Goal: Ask a question

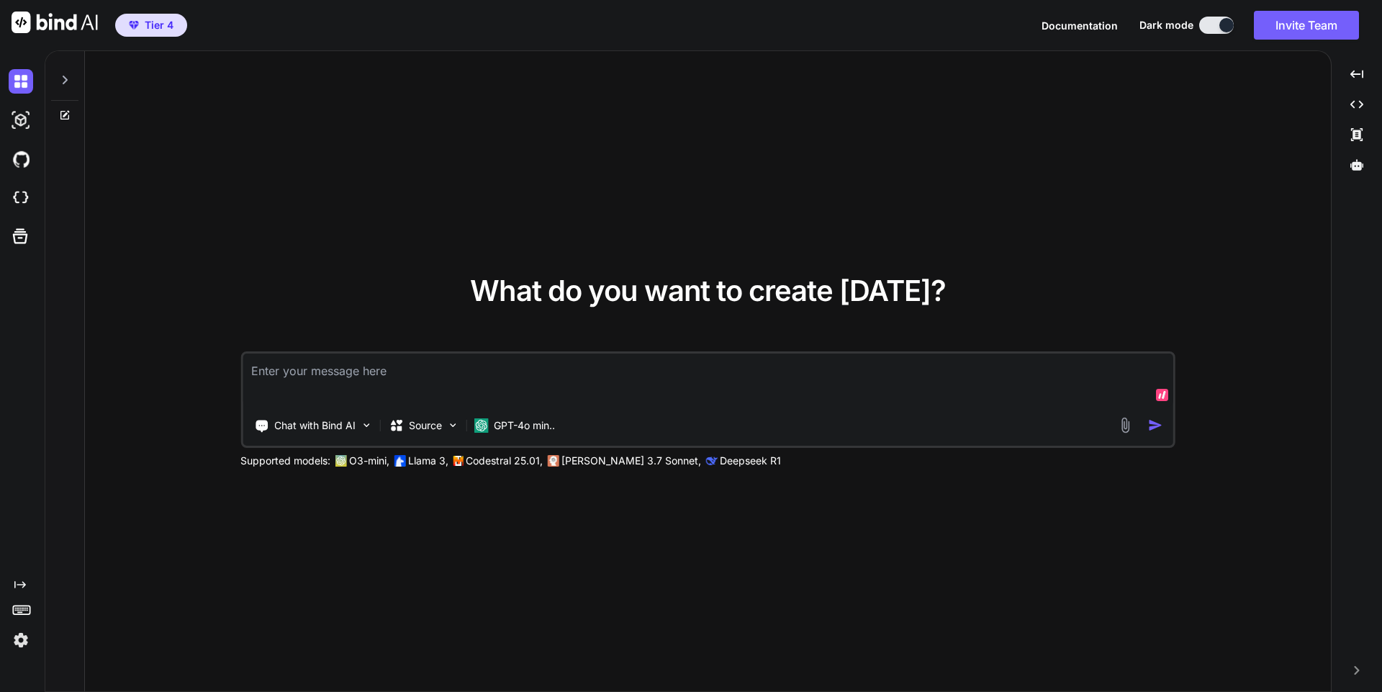
click at [385, 366] on textarea at bounding box center [708, 379] width 931 height 53
click at [517, 423] on p "GPT-4o min.." at bounding box center [524, 425] width 61 height 14
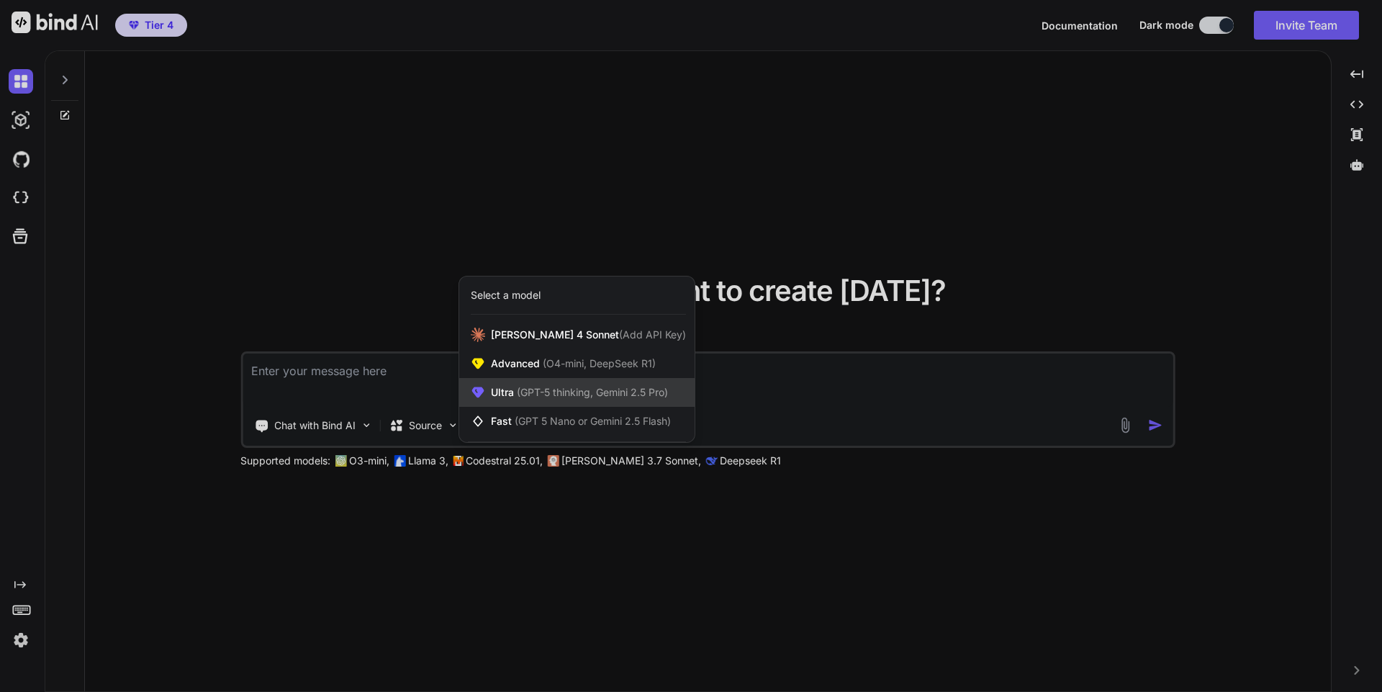
click at [541, 384] on div "Ultra (GPT-5 thinking, Gemini 2.5 Pro)" at bounding box center [576, 392] width 235 height 29
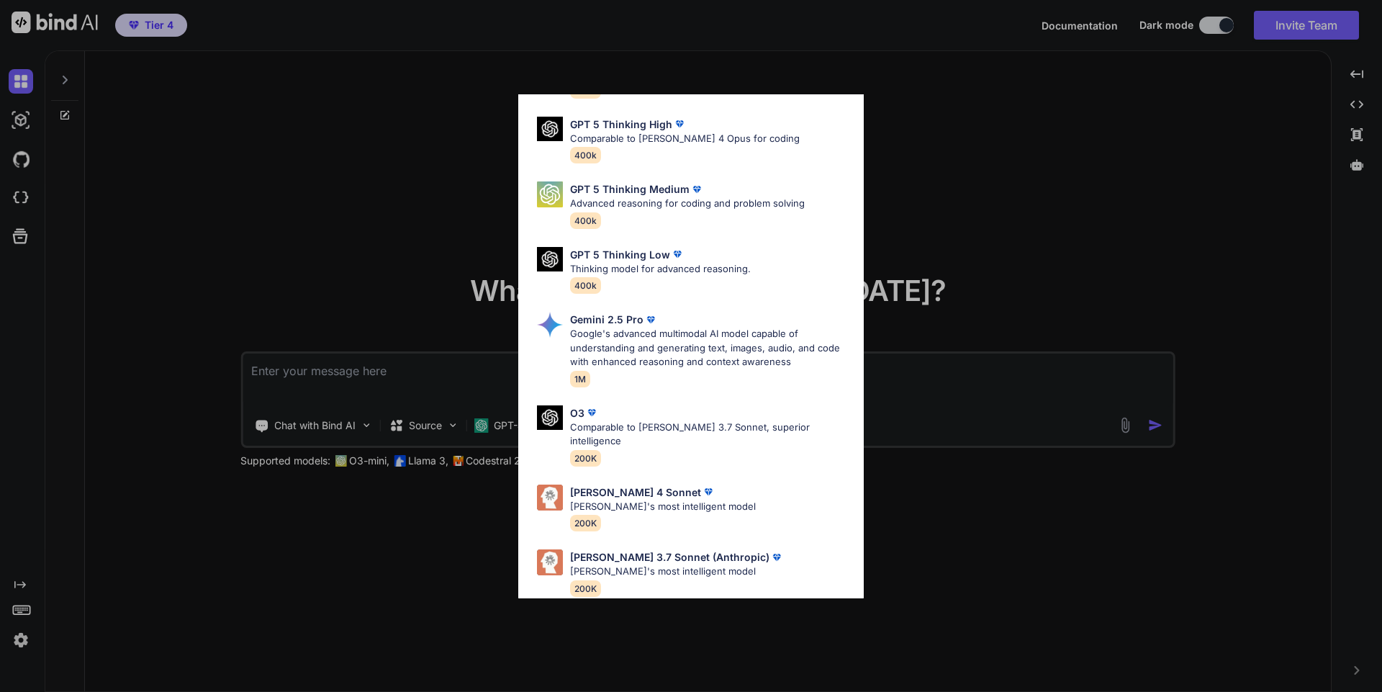
scroll to position [117, 0]
click at [686, 564] on p "[PERSON_NAME]'s most intelligent model" at bounding box center [677, 571] width 214 height 14
type textarea "x"
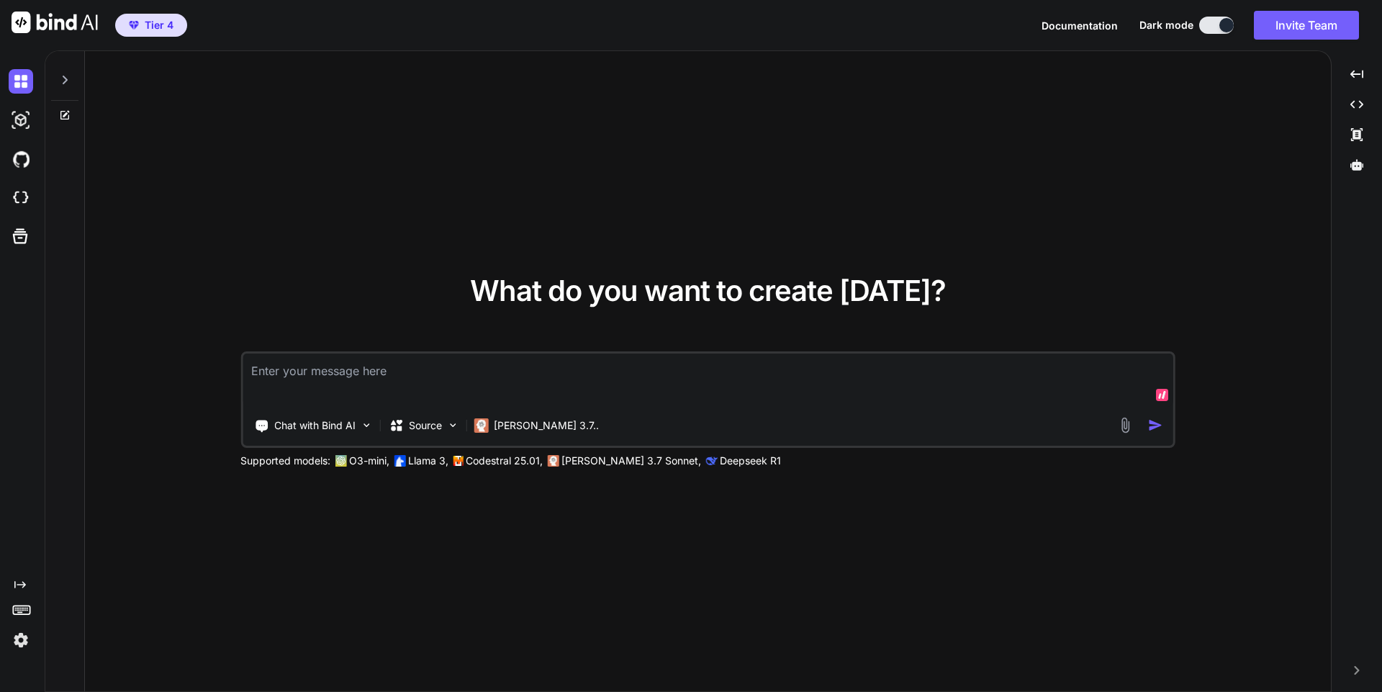
click at [393, 390] on textarea at bounding box center [708, 379] width 931 height 53
type textarea "/"
type textarea "x"
type textarea "//"
type textarea "x"
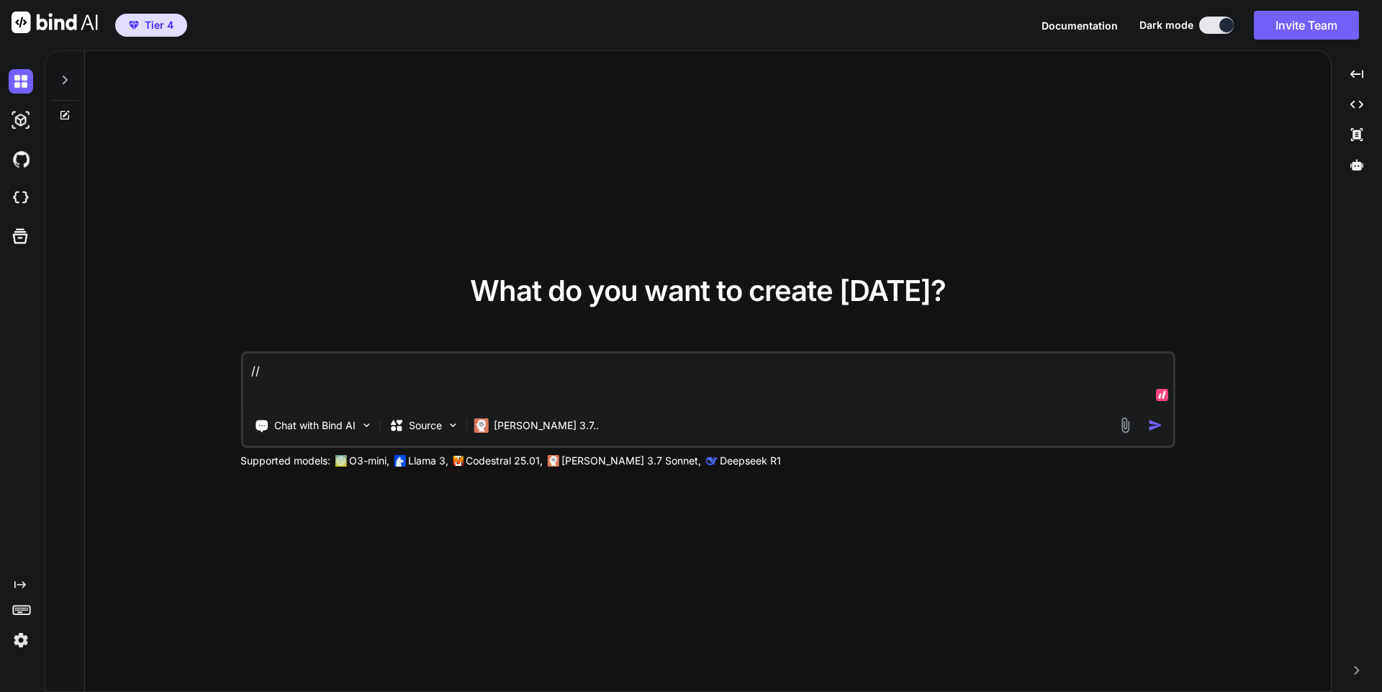
type textarea "//r"
type textarea "x"
type textarea "//rc"
type textarea "x"
type textarea "//rcv"
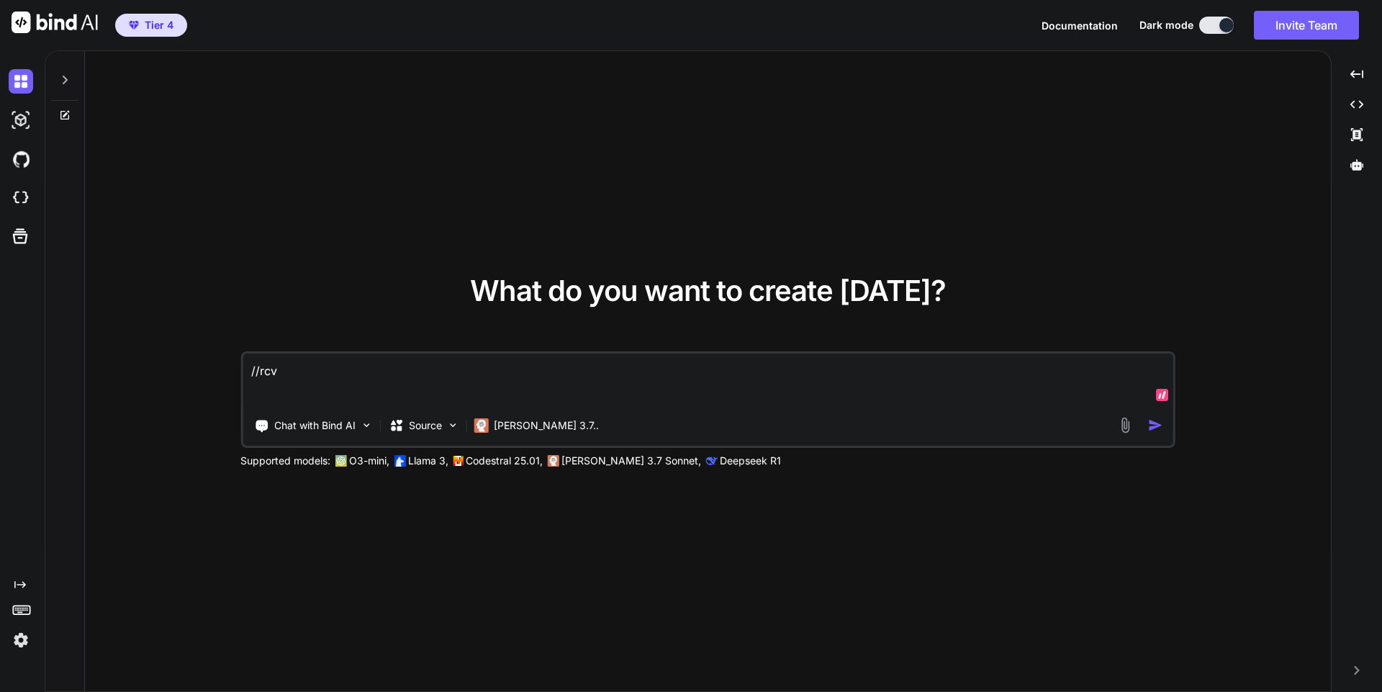
type textarea "x"
type textarea "Let me know when you received this and only respond with yes and nothing else. …"
type textarea "x"
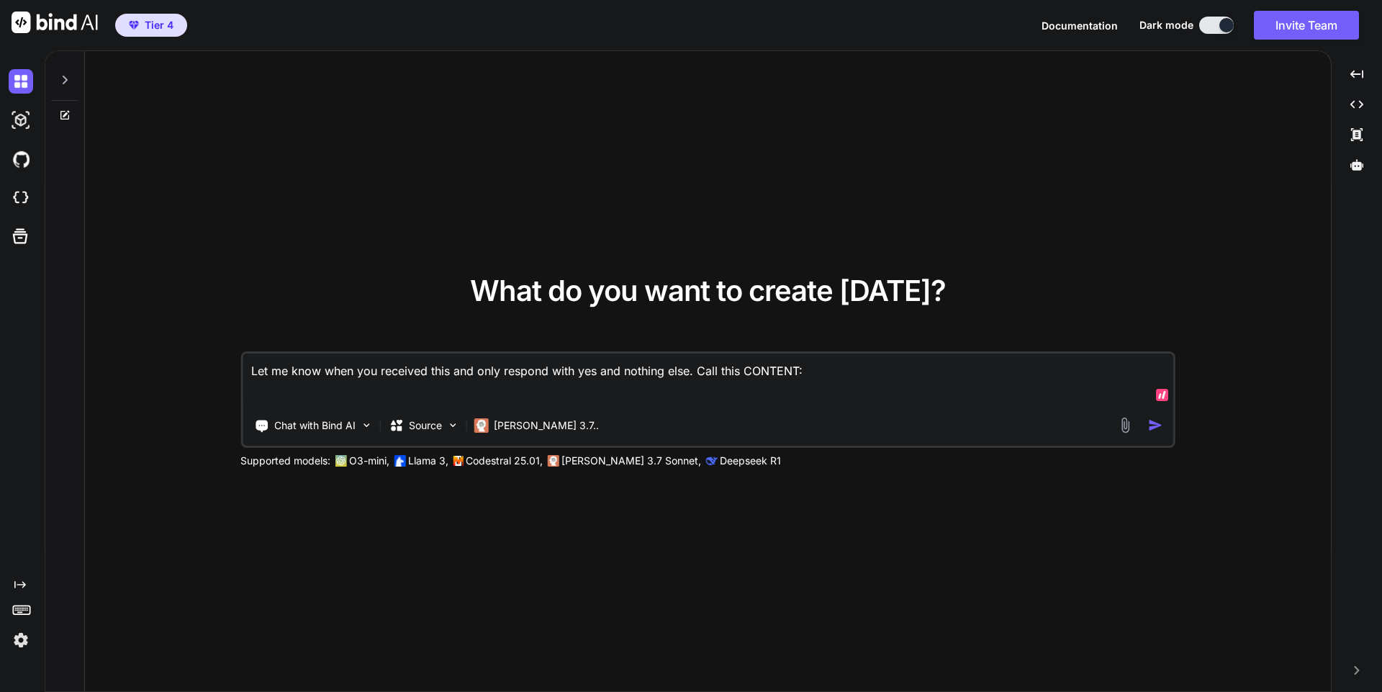
paste textarea "export default { async fetch(request, env, ctx) { const url = new URL(request.u…"
type textarea "Let me know when you received this and only respond with yes and nothing else. …"
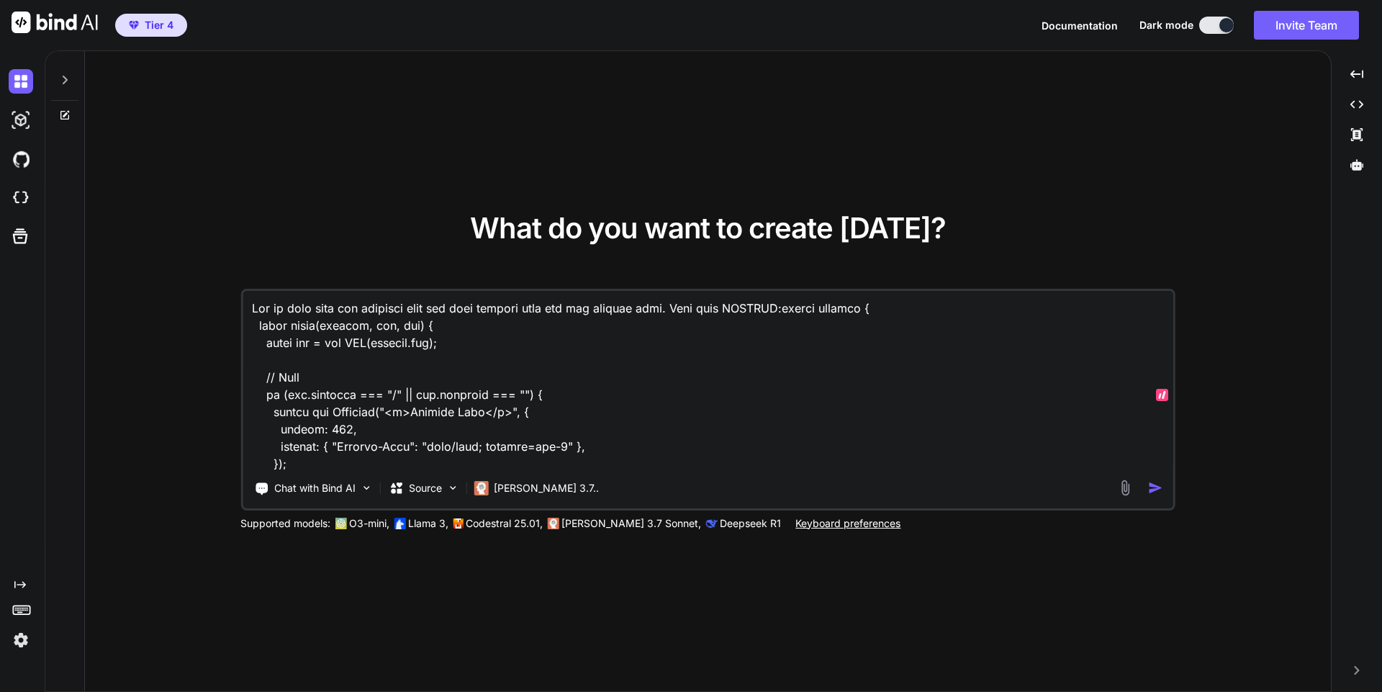
scroll to position [22026, 0]
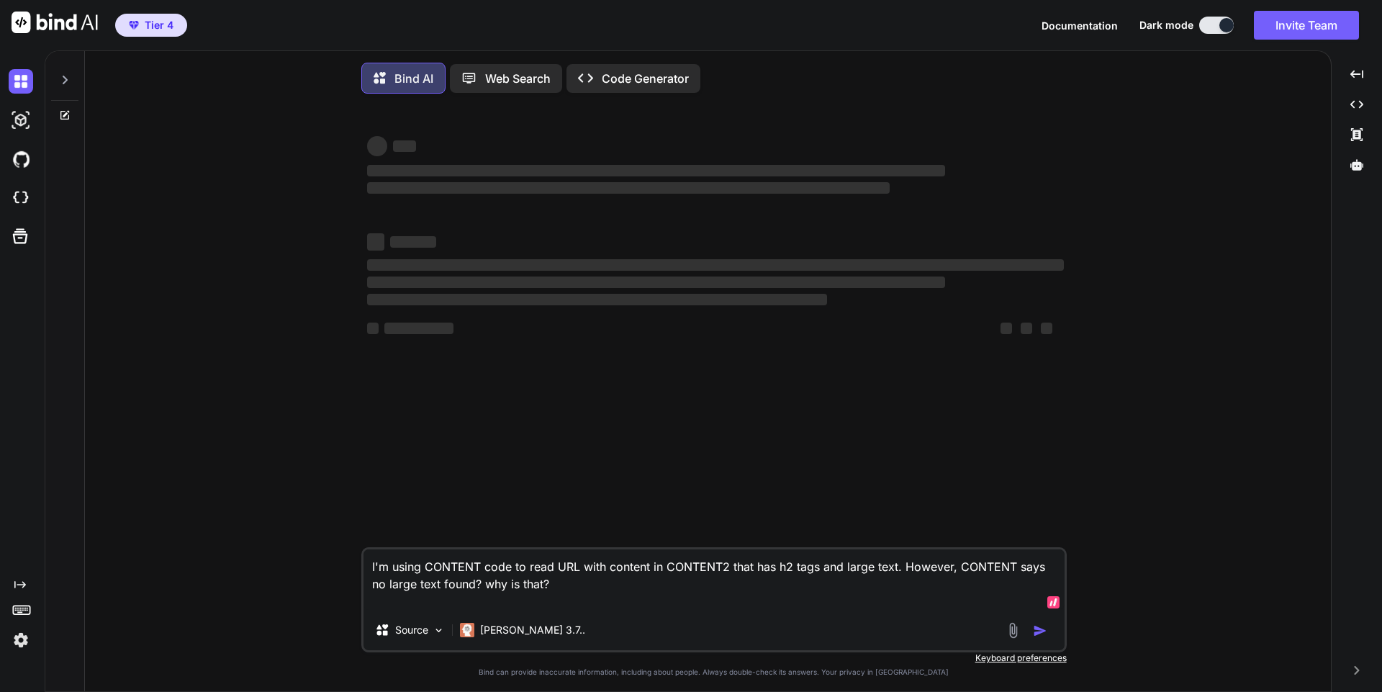
type textarea "x"
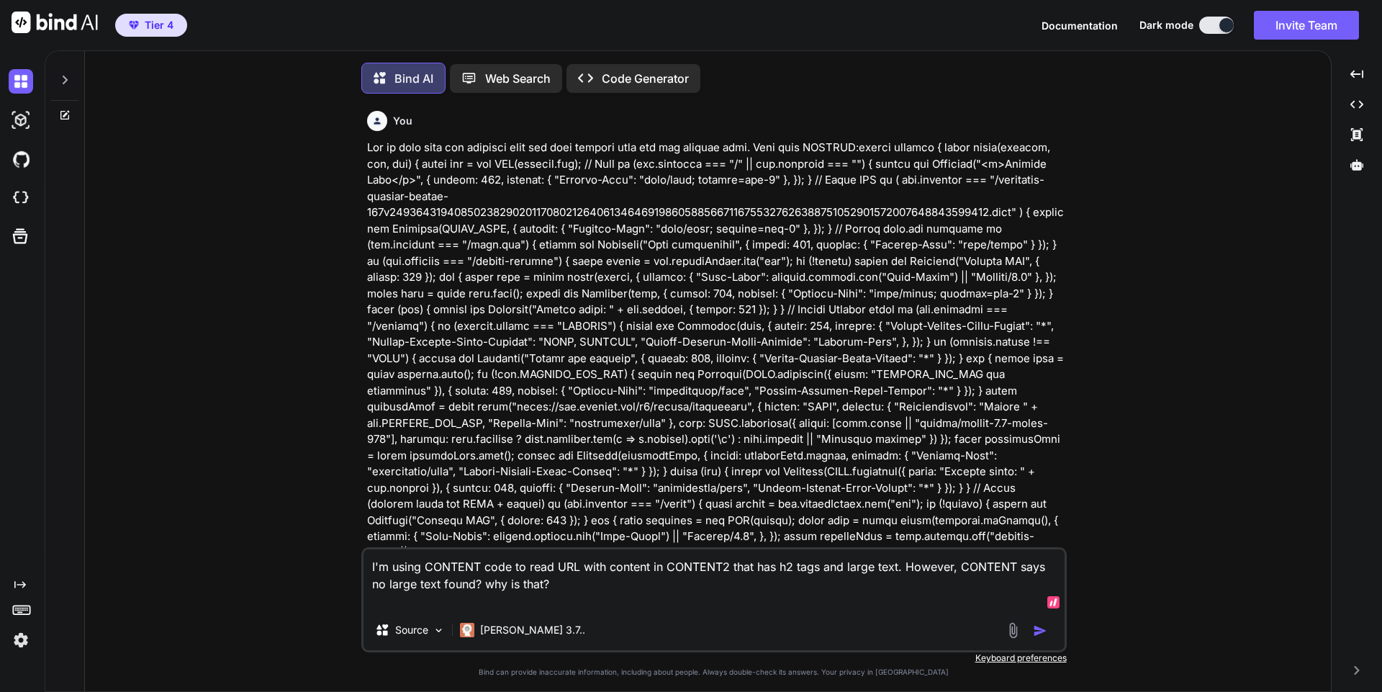
type textarea "I'm using CONTENT code to read URL with content in CONTENT2 that has h2 tags an…"
type textarea "x"
type textarea "I'm using CONTENT code to read URL with content in CONTENT2 that has h2 tags an…"
type textarea "x"
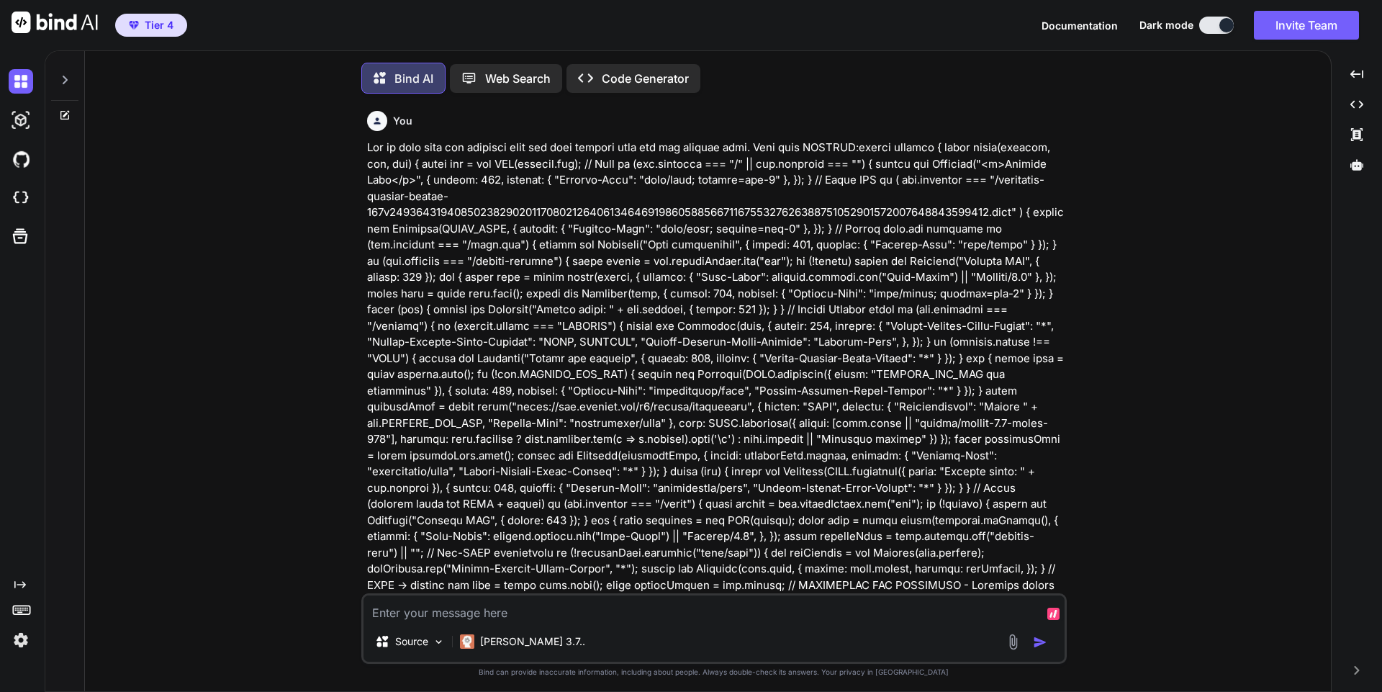
type textarea "x"
type textarea "M"
type textarea "x"
type textarea "My"
type textarea "x"
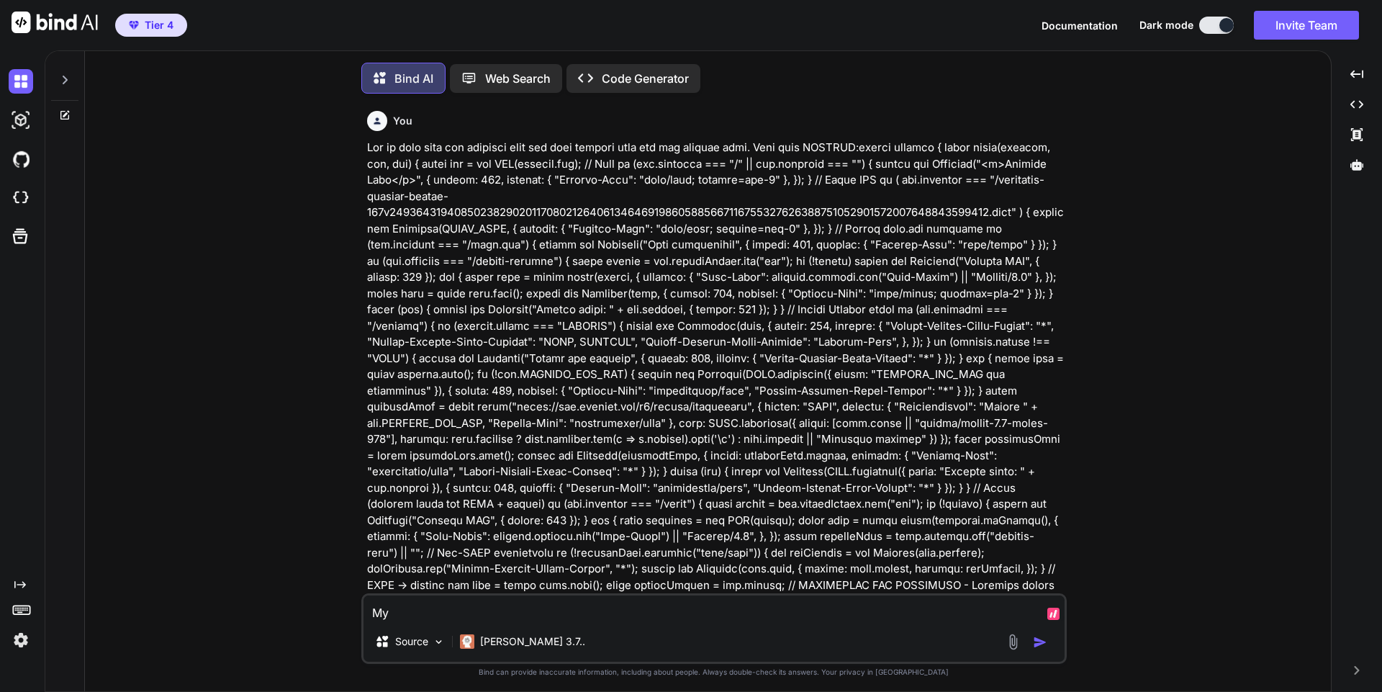
type textarea "My"
type textarea "x"
type textarea "My c"
type textarea "x"
type textarea "My ca"
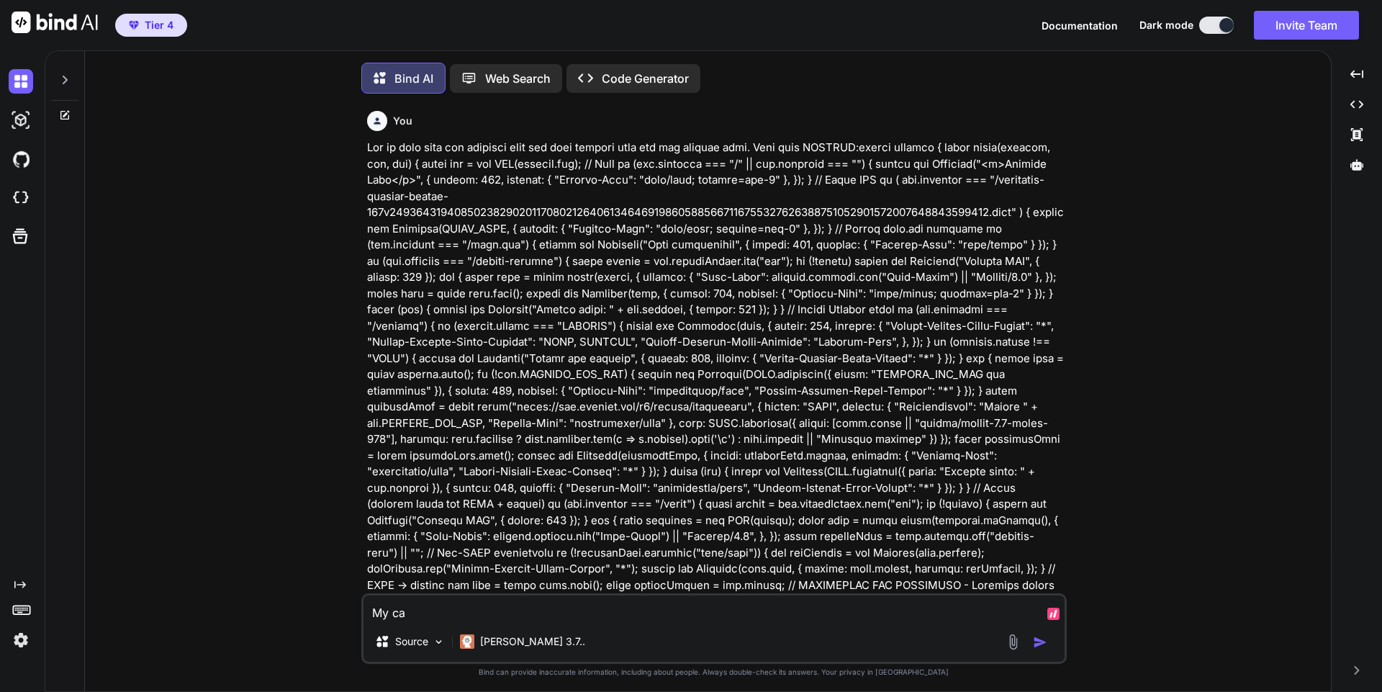
type textarea "x"
type textarea "My cam"
type textarea "x"
type textarea "My came"
type textarea "x"
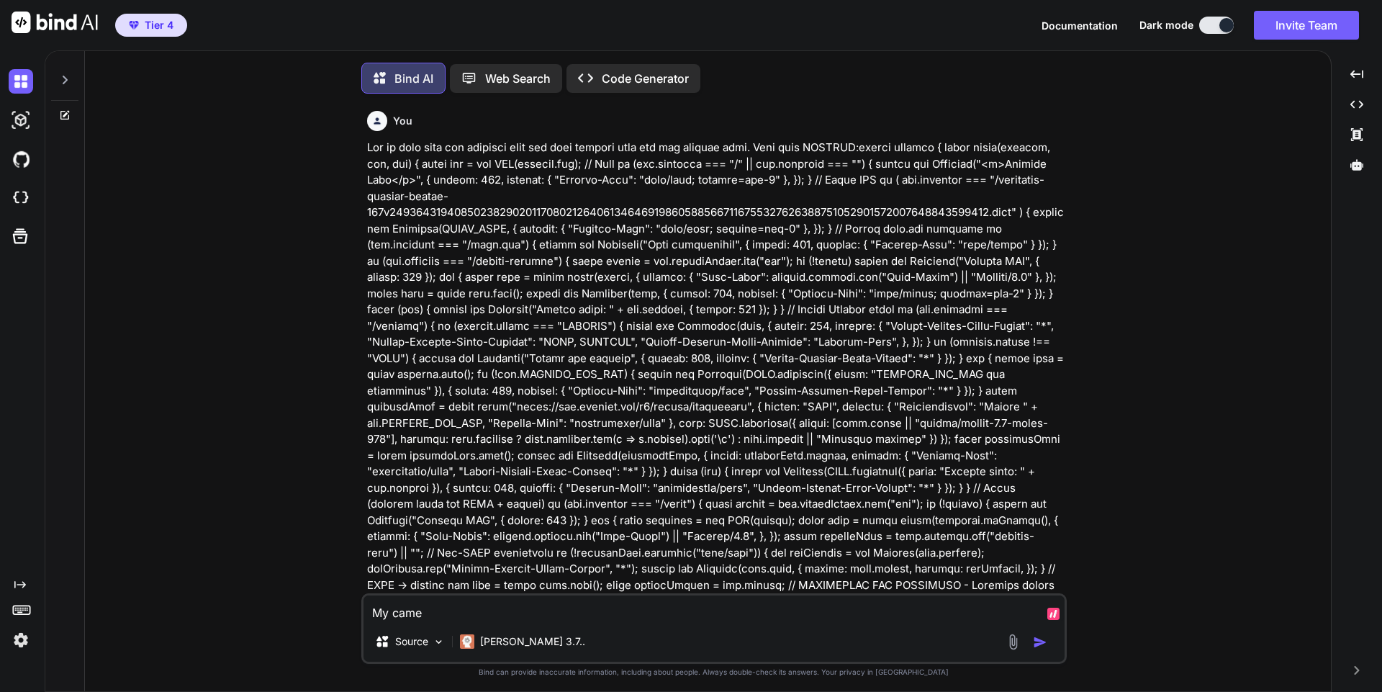
type textarea "My camer"
type textarea "x"
type textarea "My camera"
type textarea "x"
type textarea "My camera"
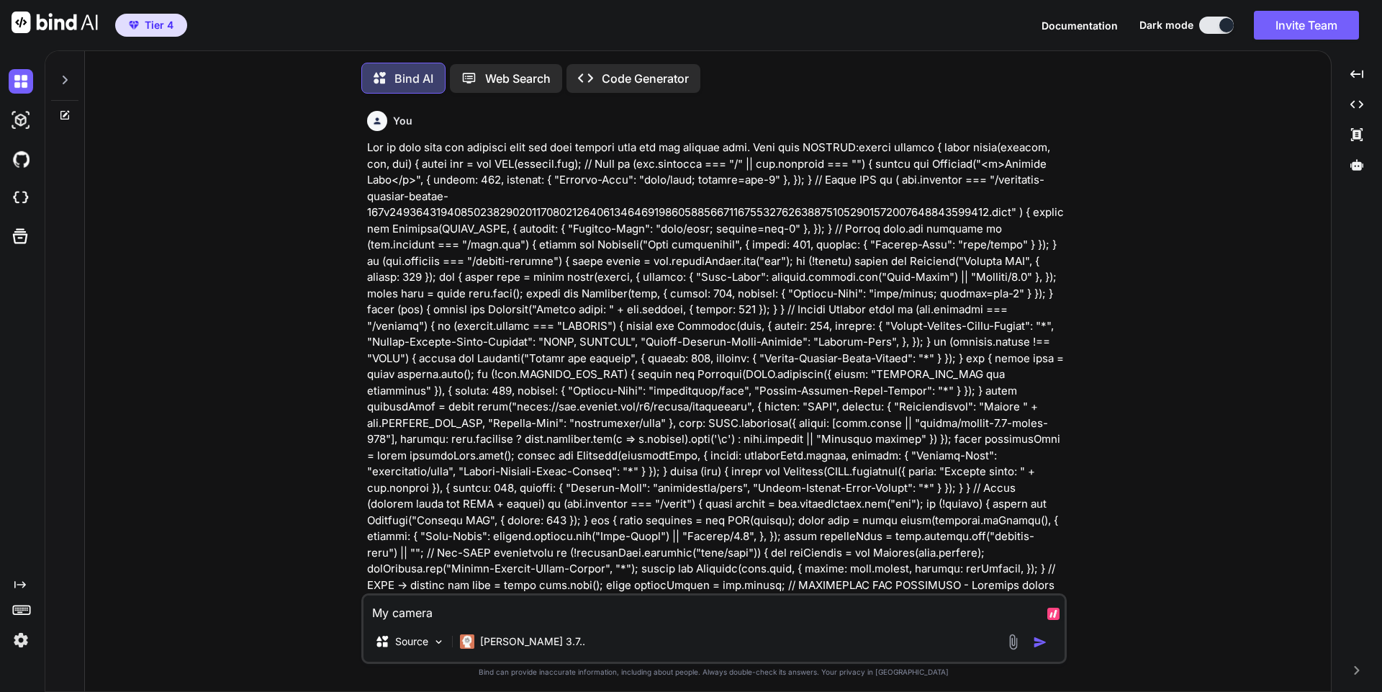
type textarea "x"
type textarea "My camera s"
type textarea "x"
type textarea "My camera sto"
type textarea "x"
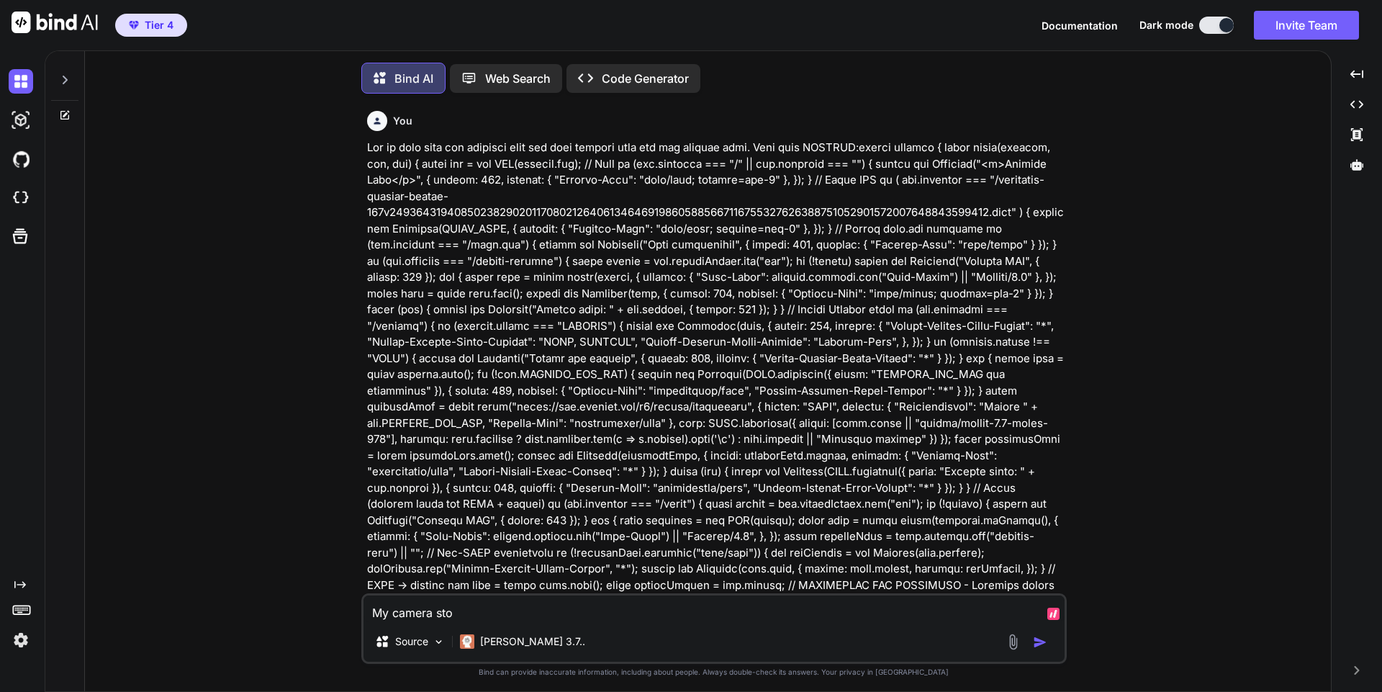
type textarea "My camera stop"
type textarea "x"
type textarea "My camera stop"
type textarea "x"
type textarea "My camera stop a"
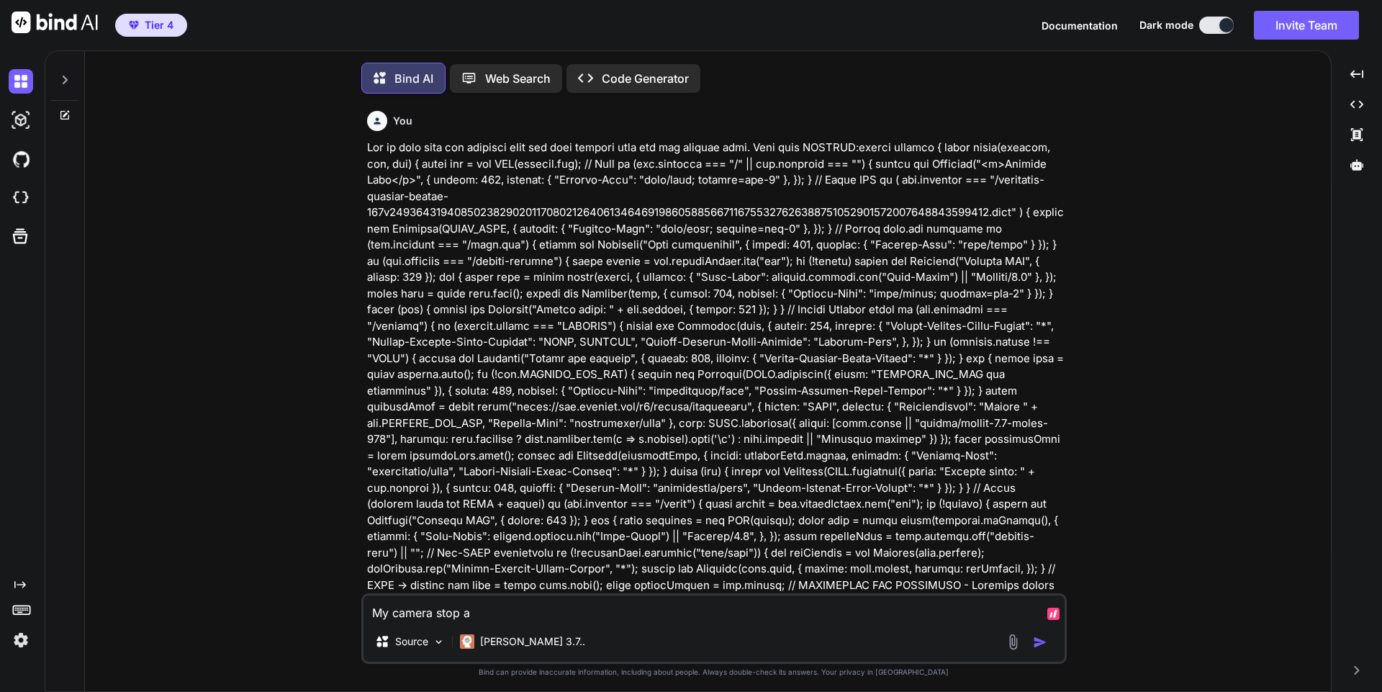
type textarea "x"
type textarea "My camera stop an"
type textarea "x"
type textarea "My camera stop and"
type textarea "x"
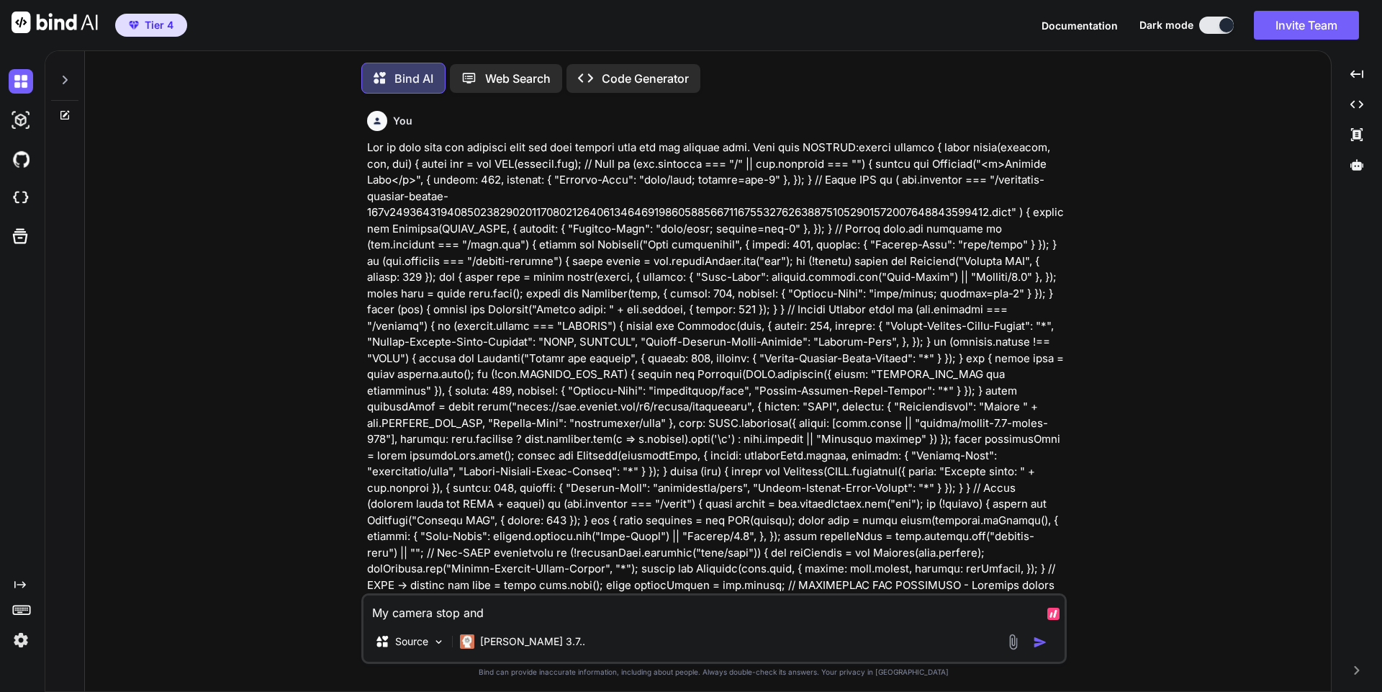
type textarea "My camera stop and"
type textarea "x"
type textarea "My camera stop and t"
type textarea "x"
type textarea "My camera stop and te"
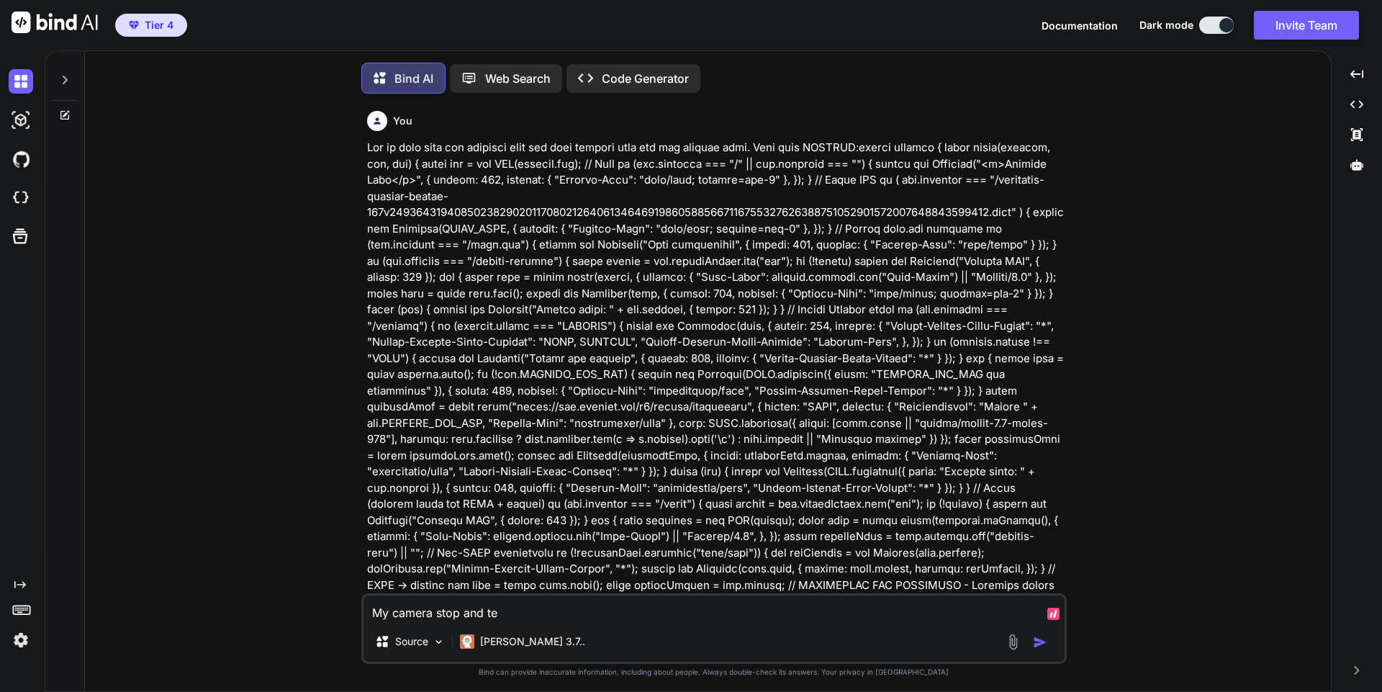
type textarea "x"
type textarea "My camera stop and tel"
type textarea "x"
type textarea "My camera stop and tele"
type textarea "x"
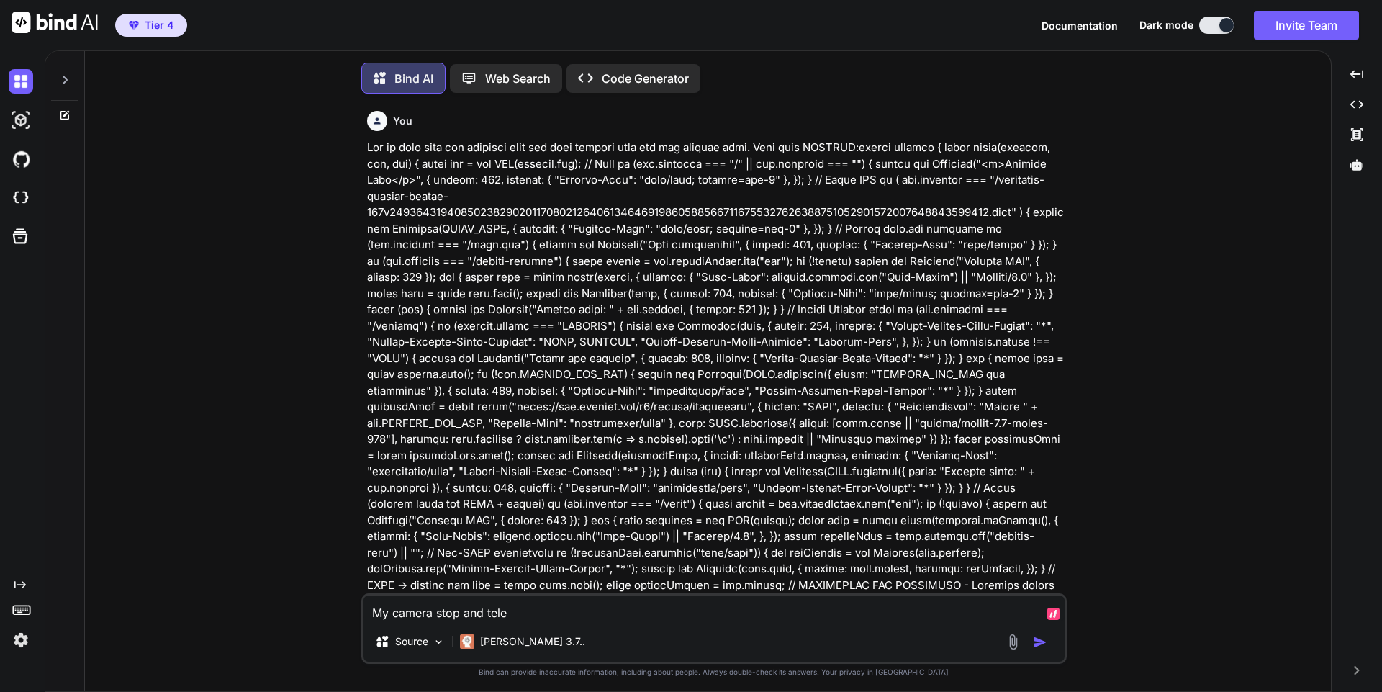
type textarea "My camera stop and tele"
type textarea "x"
type textarea "My camera stop and tele s"
type textarea "x"
type textarea "My camera stop and tele sto"
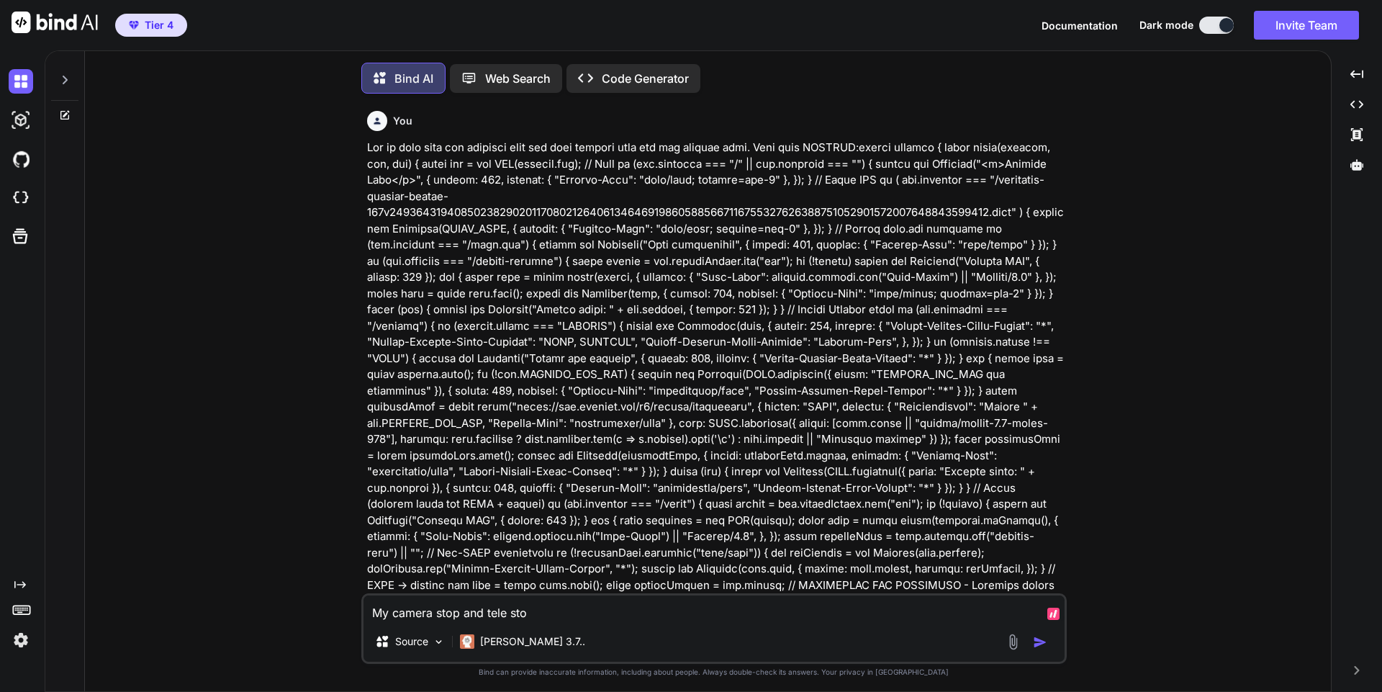
type textarea "x"
type textarea "My camera stop and tele stop"
type textarea "x"
type textarea "My camera stop and tele stop"
type textarea "x"
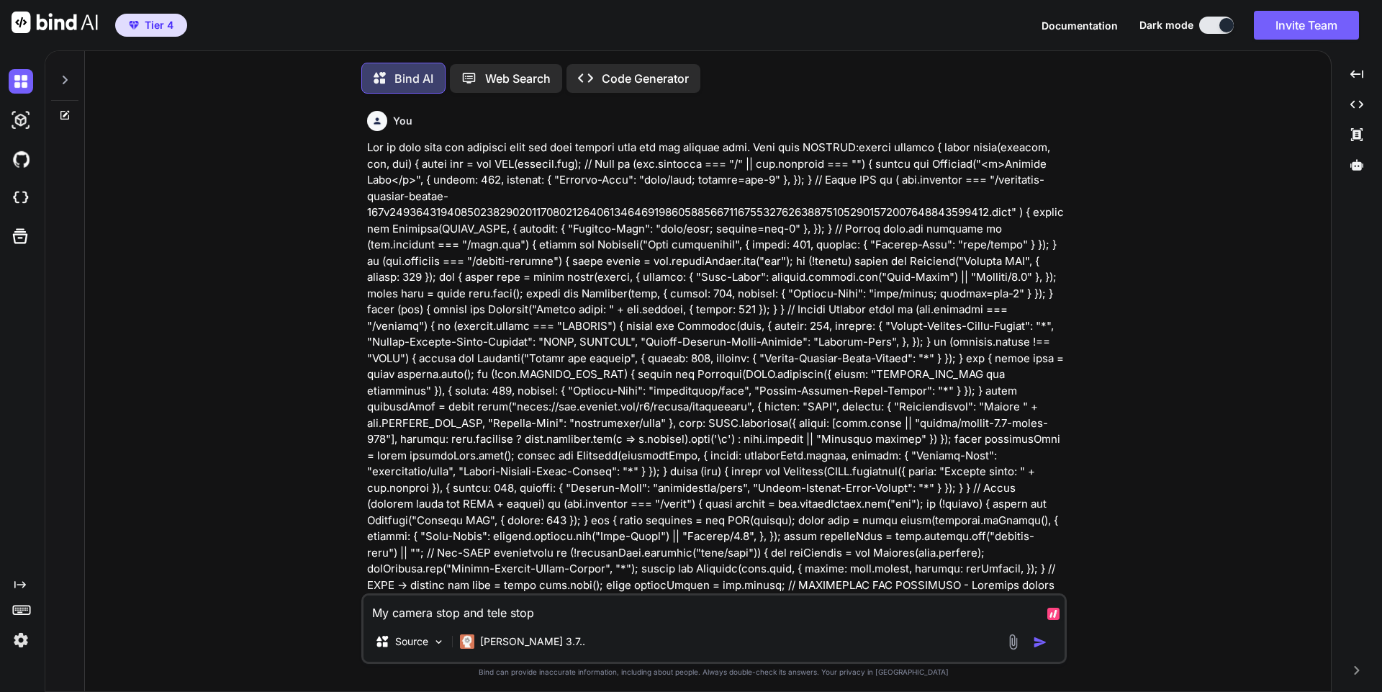
type textarea "My camera stop and tele stop b"
type textarea "x"
type textarea "My camera stop and tele stop bu"
type textarea "x"
type textarea "My camera stop and tele stop but"
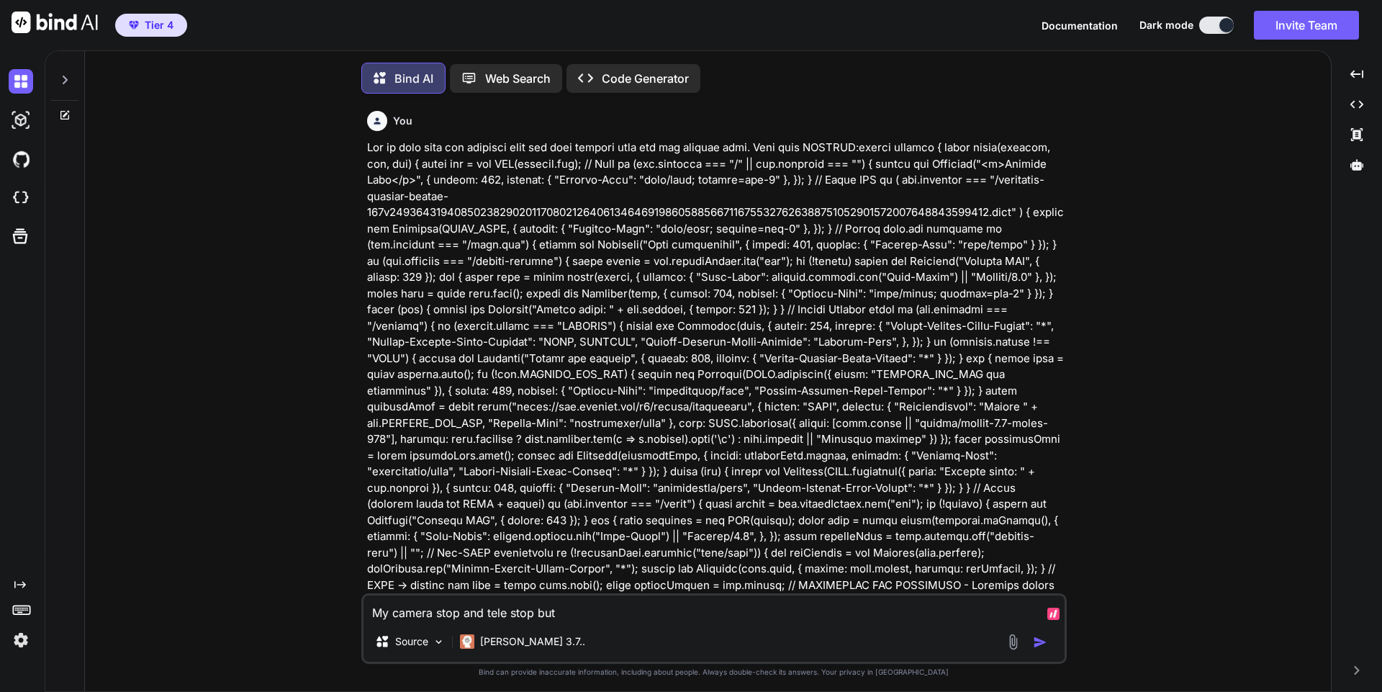
type textarea "x"
type textarea "My camera stop and tele stop butt"
type textarea "x"
type textarea "My camera stop and tele stop button"
type textarea "x"
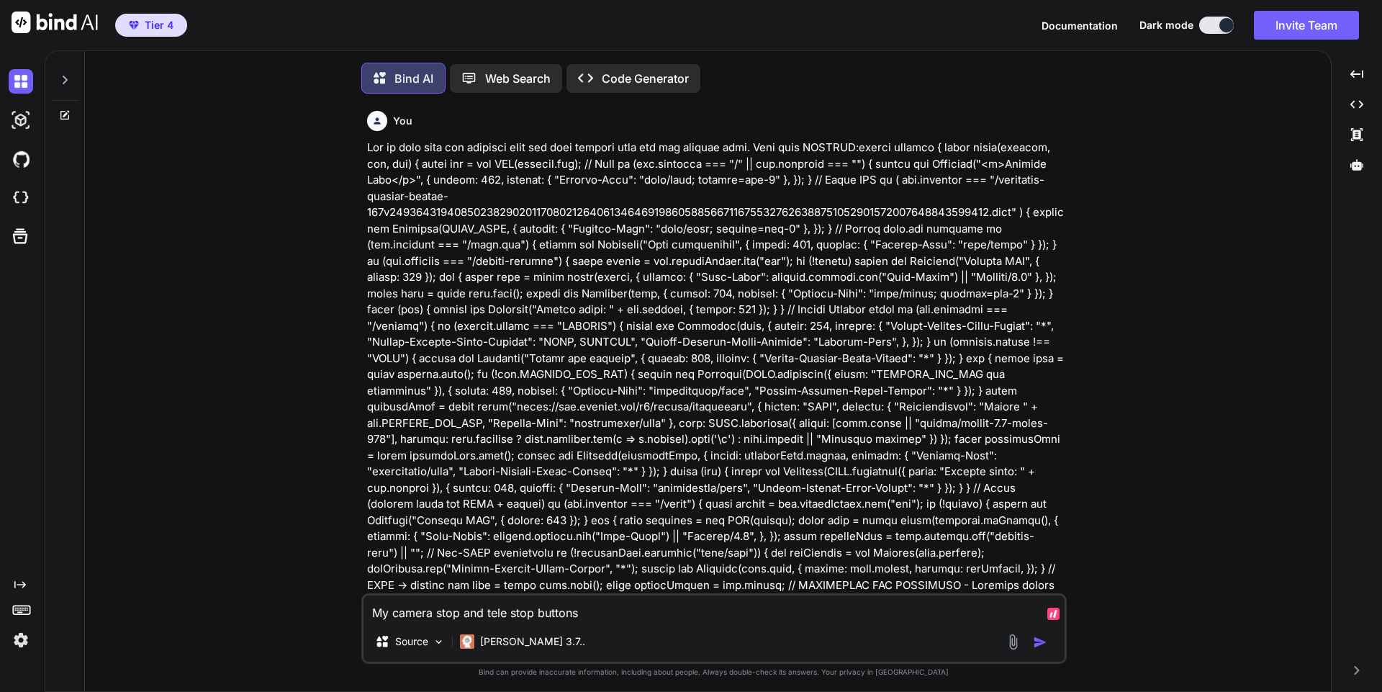
type textarea "My camera stop and tele stop buttons"
type textarea "x"
type textarea "My camera stop and tele stop buttons d"
type textarea "x"
type textarea "My camera stop and tele stop buttons do"
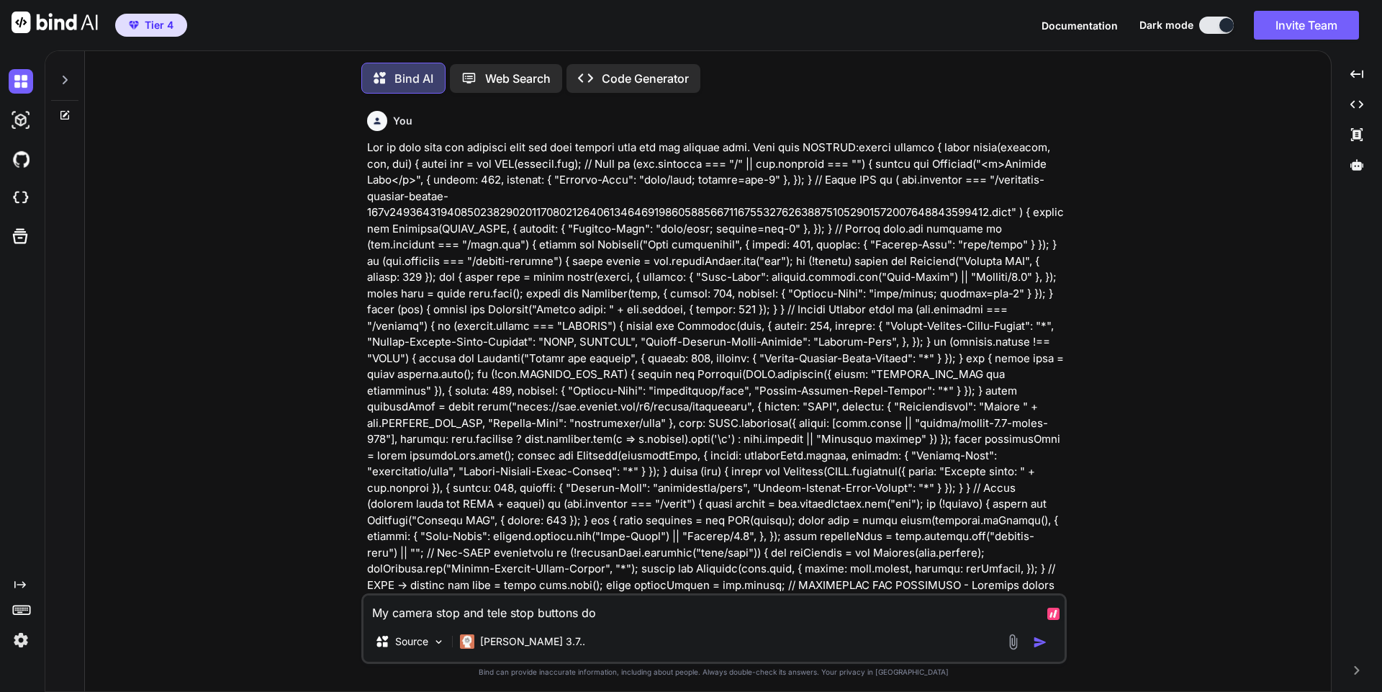
type textarea "x"
type textarea "My camera stop and tele stop buttons don"
type textarea "x"
type textarea "My camera stop and tele stop buttons don'"
type textarea "x"
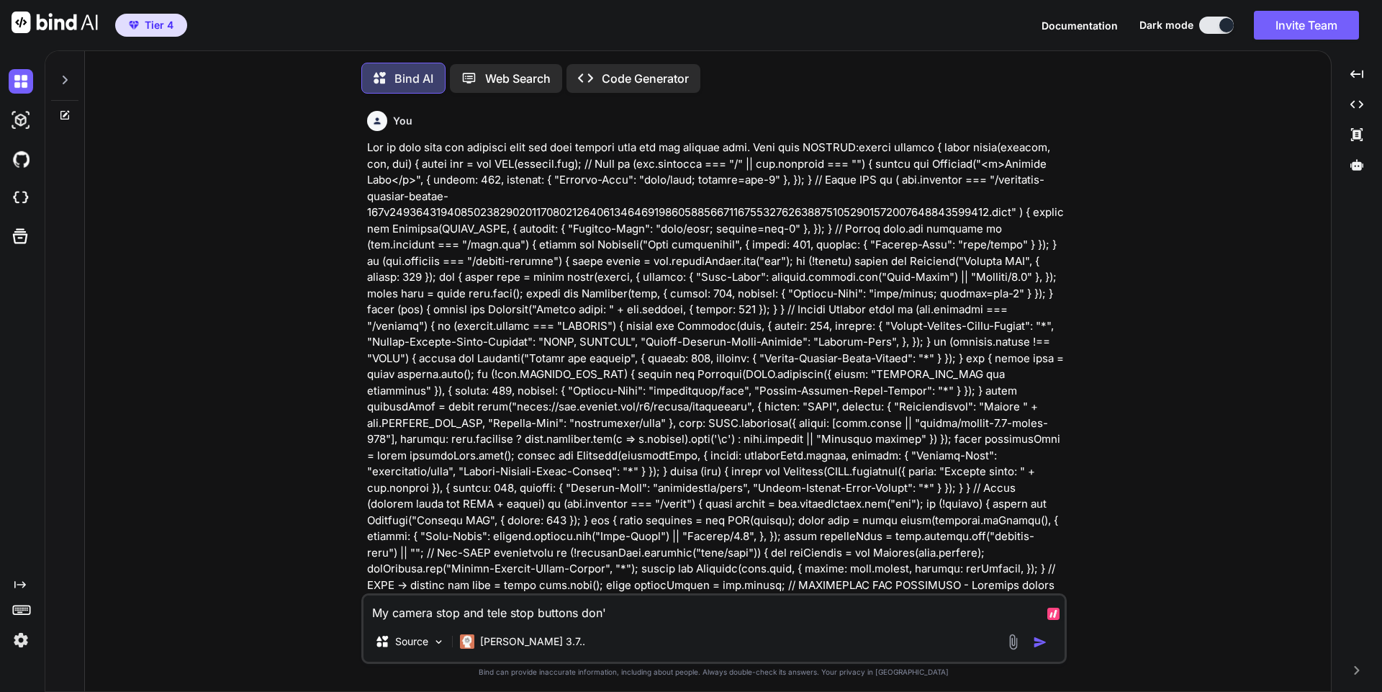
type textarea "My camera stop and tele stop buttons don't"
type textarea "x"
type textarea "My camera stop and tele stop buttons don't"
type textarea "x"
type textarea "My camera stop and tele stop buttons don't w"
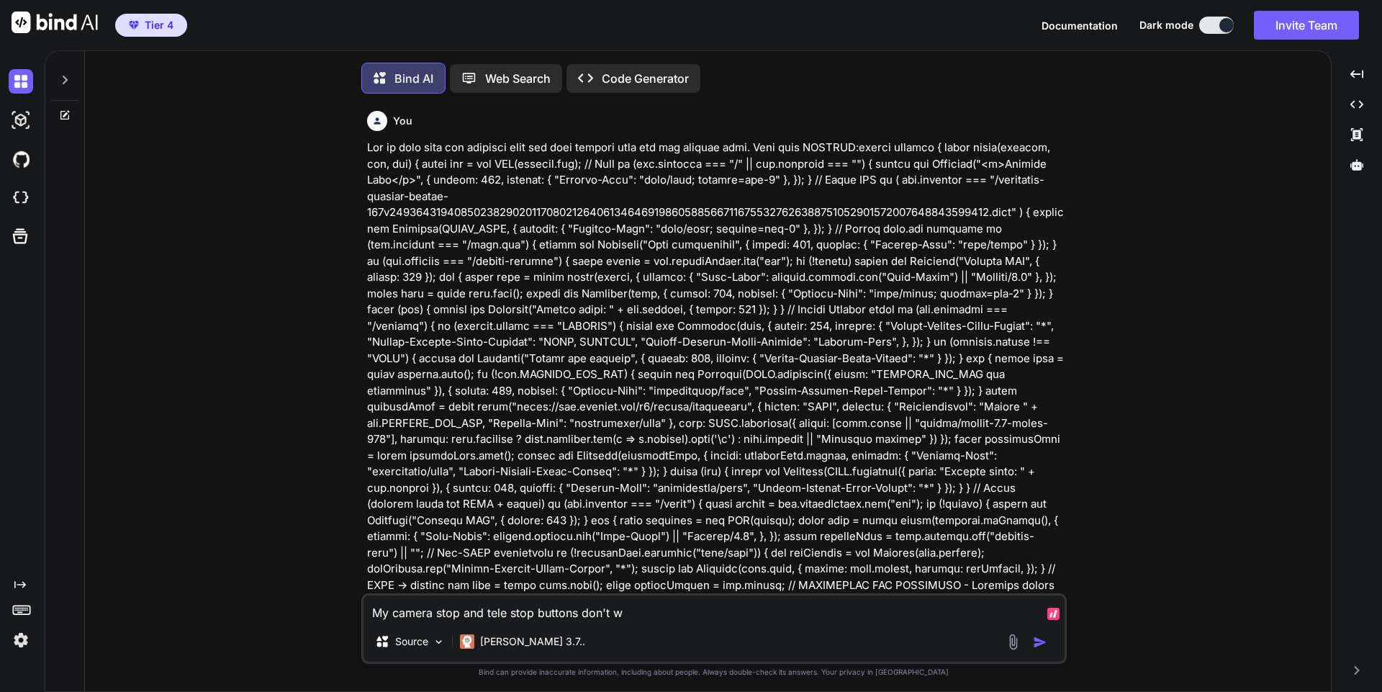
type textarea "x"
type textarea "My camera stop and tele stop buttons don't wor"
type textarea "x"
type textarea "My camera stop and tele stop buttons don't work"
type textarea "x"
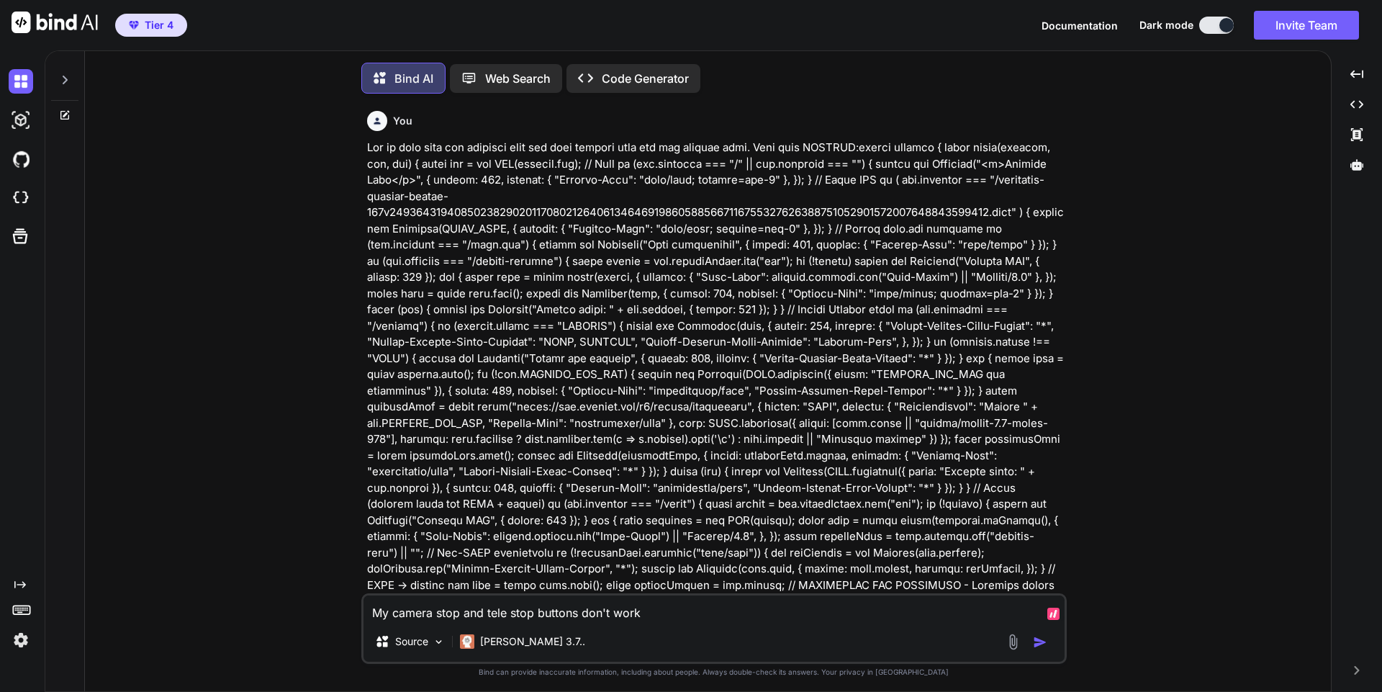
type textarea "My camera stop and tele stop buttons don't work a"
type textarea "x"
type textarea "My camera stop and tele stop buttons don't work an"
type textarea "x"
type textarea "My camera stop and tele stop buttons don't work any"
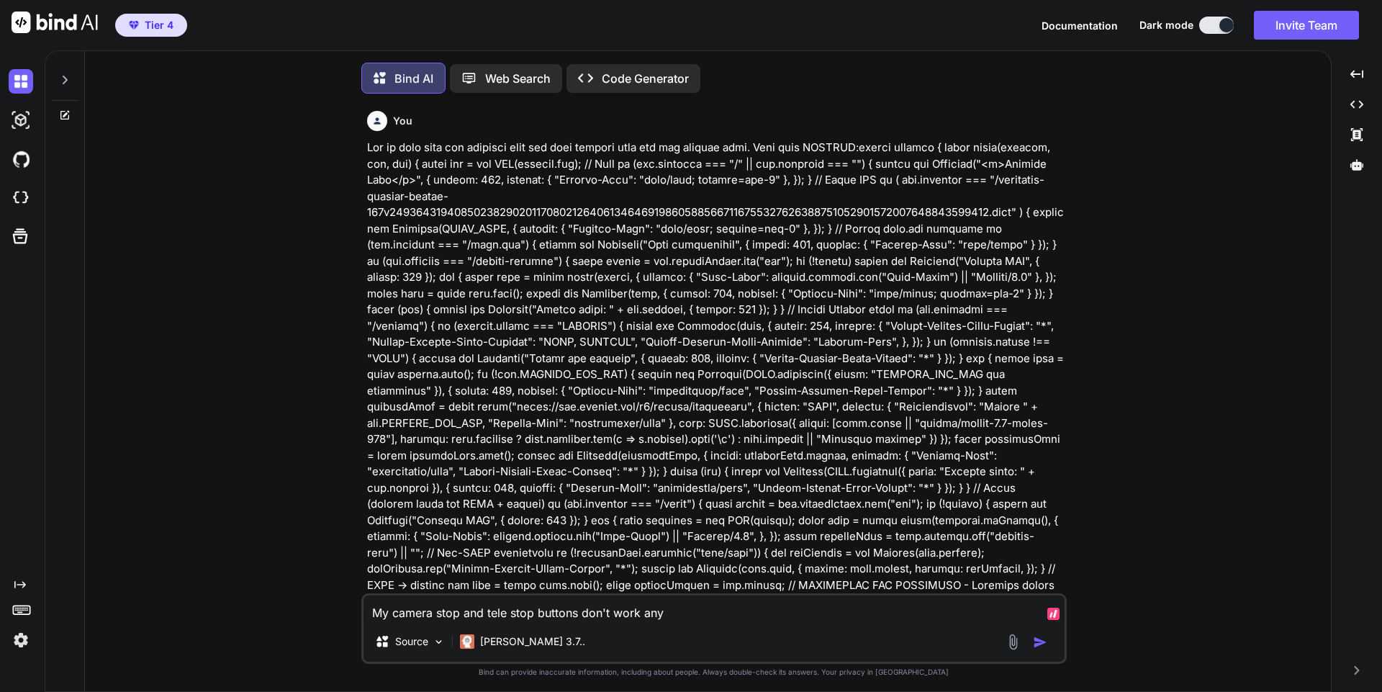
type textarea "x"
type textarea "My camera stop and tele stop buttons don't work anym"
type textarea "x"
type textarea "My camera stop and tele stop buttons don't work anymor"
type textarea "x"
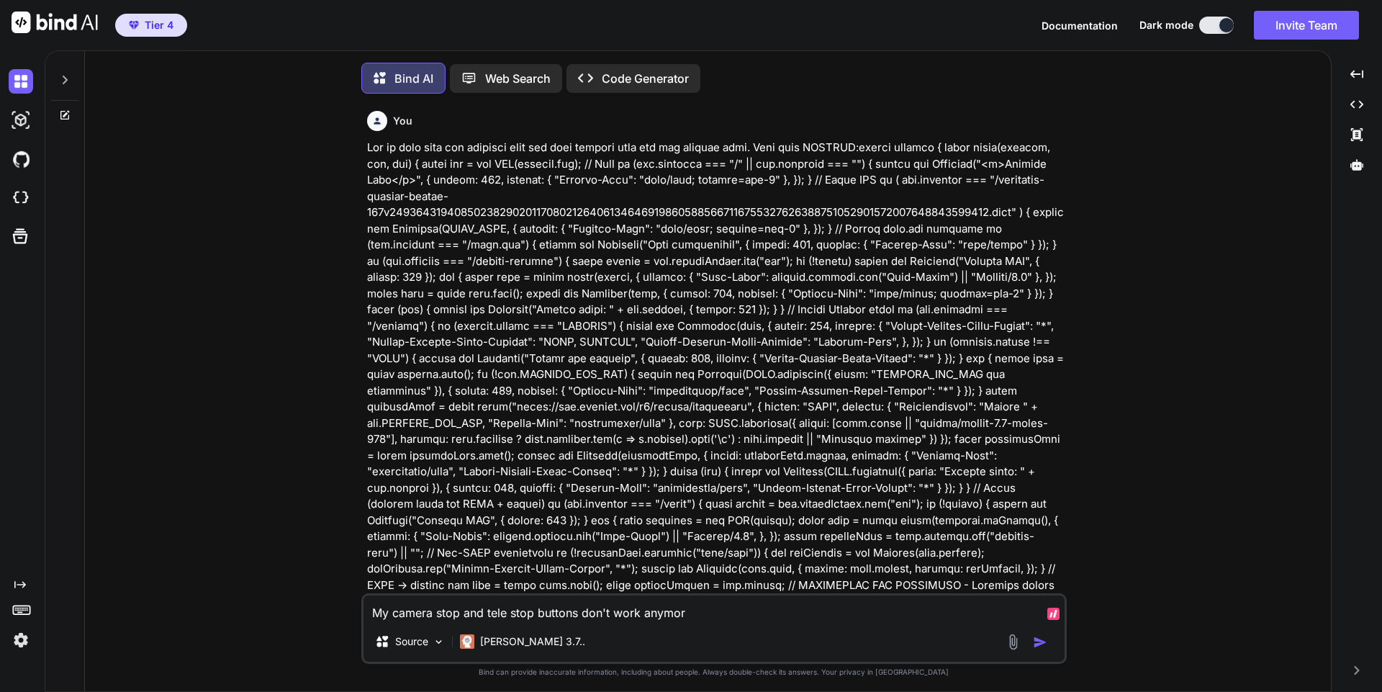
type textarea "My camera stop and tele stop buttons don't work anymore"
type textarea "x"
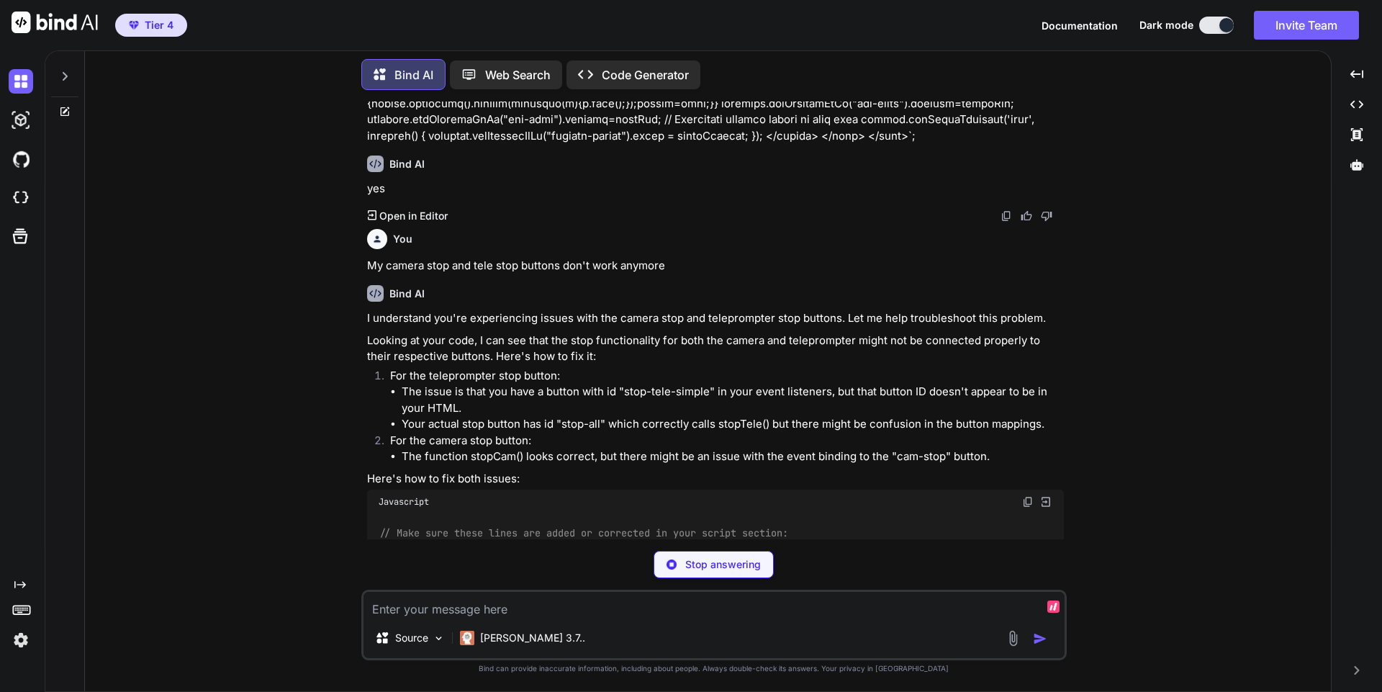
scroll to position [5109, 0]
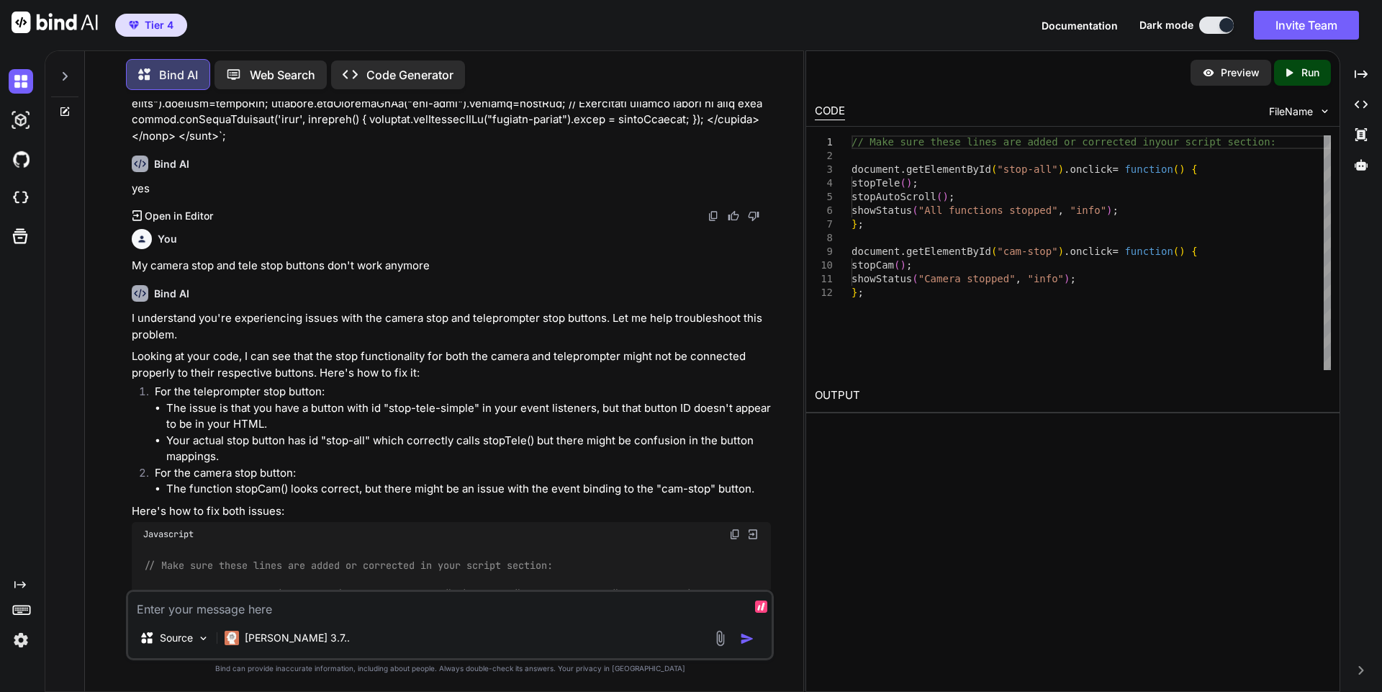
click at [317, 607] on textarea at bounding box center [449, 605] width 643 height 26
type textarea "x"
type textarea "I"
type textarea "x"
type textarea "I'"
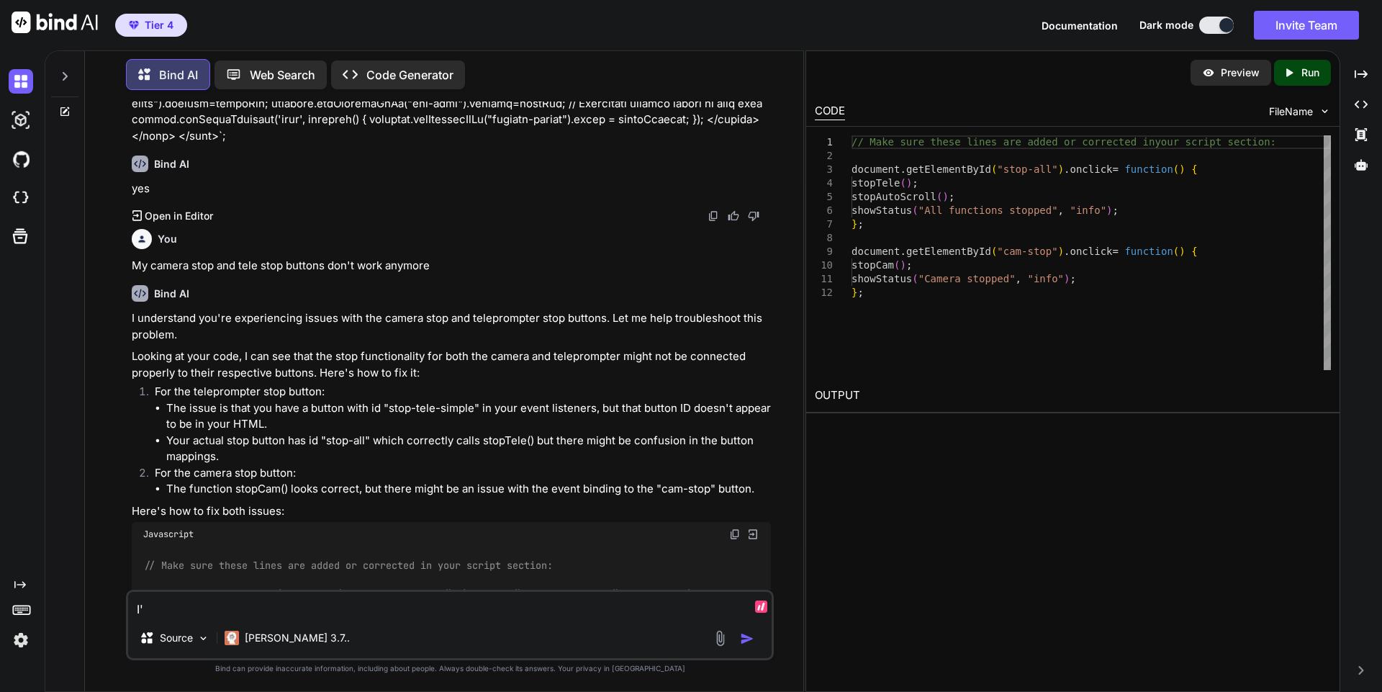
type textarea "x"
type textarea "I'm"
type textarea "x"
type textarea "I'm"
type textarea "x"
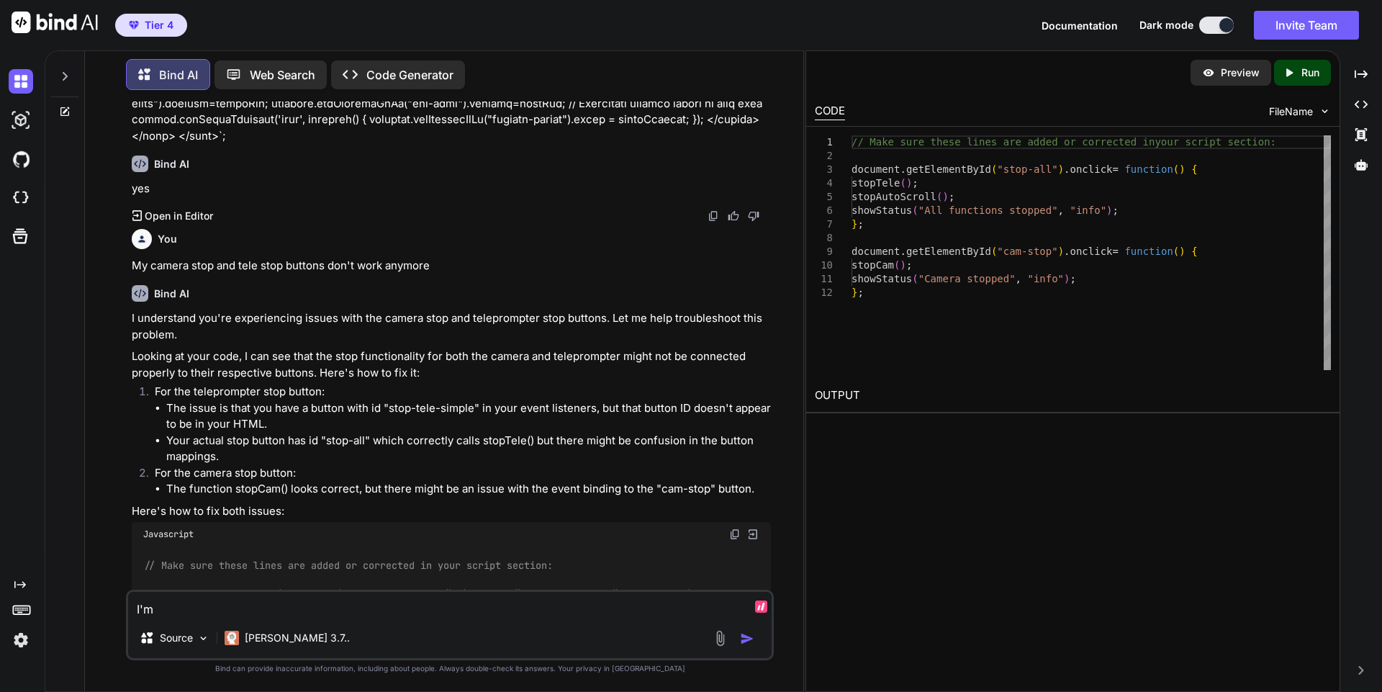
type textarea "I'm n"
type textarea "x"
type textarea "I'm no"
type textarea "x"
type textarea "I'm no"
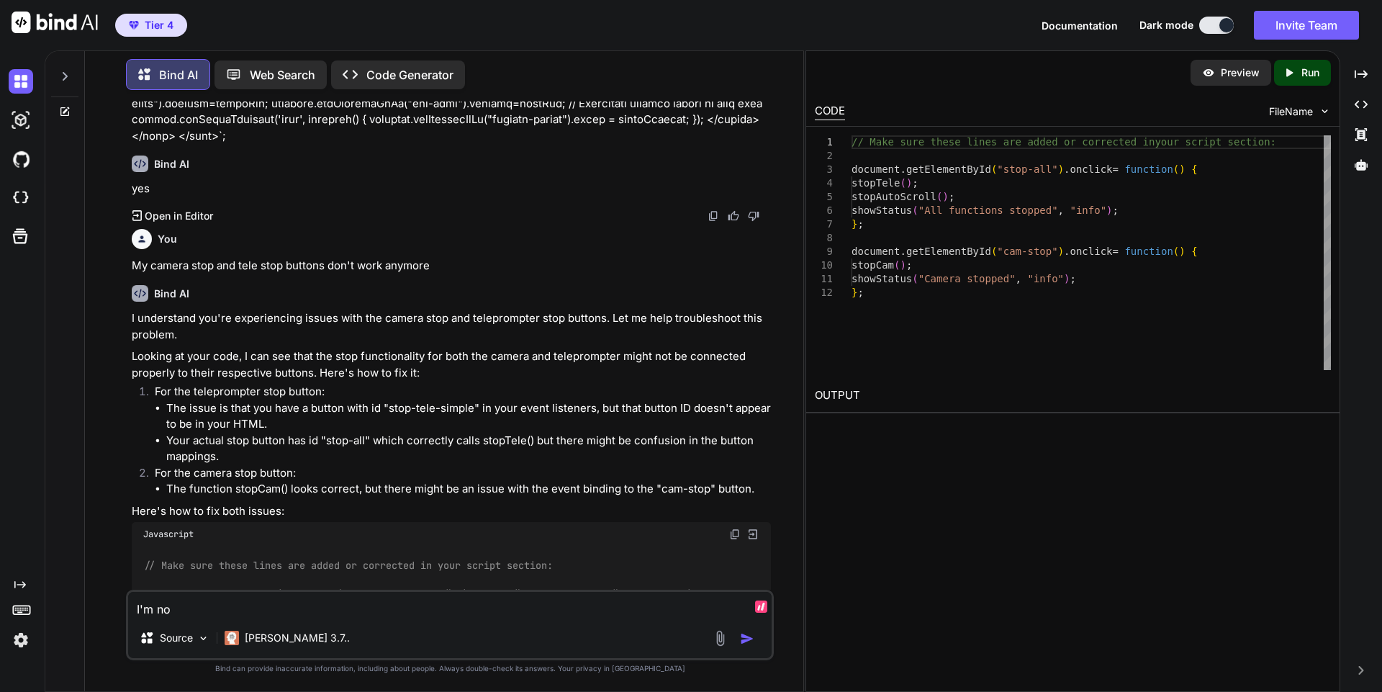
type textarea "x"
type textarea "I'm no l"
type textarea "x"
type textarea "I'm no lo"
type textarea "x"
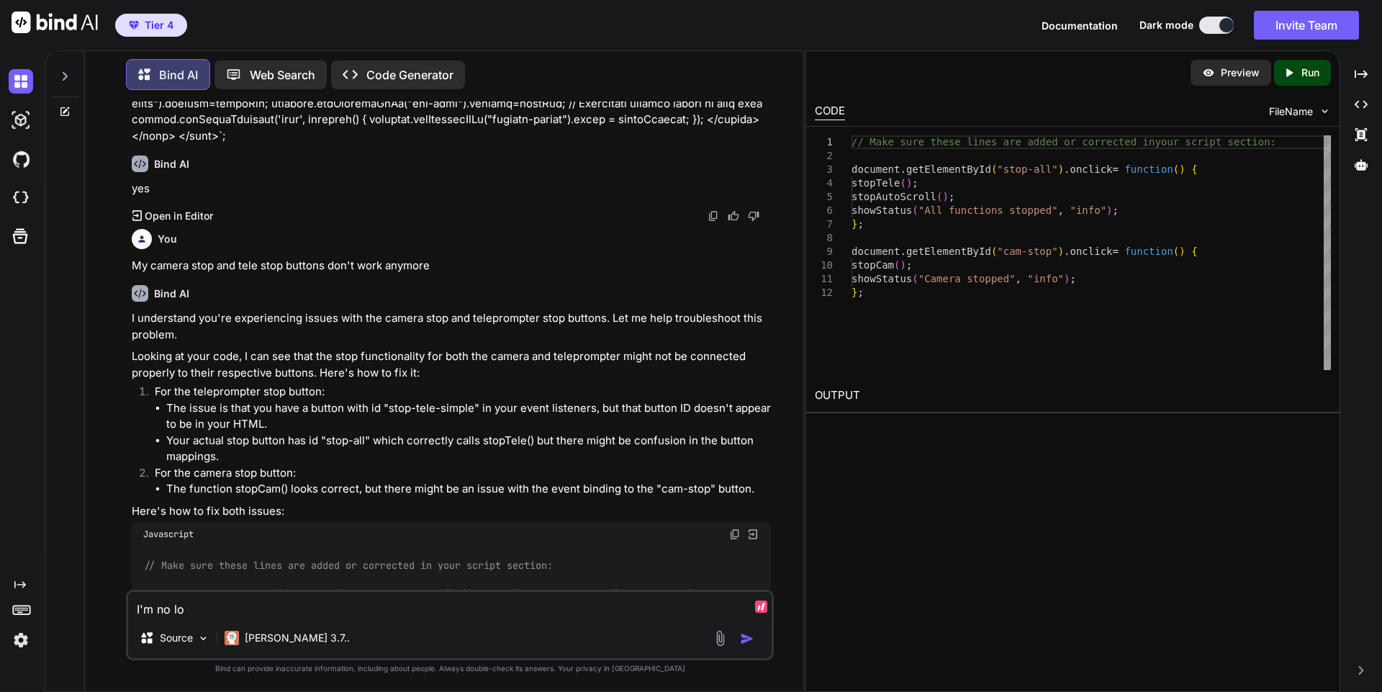
type textarea "I'm no lon"
type textarea "x"
type textarea "I'm no longe"
type textarea "x"
type textarea "I'm no longer"
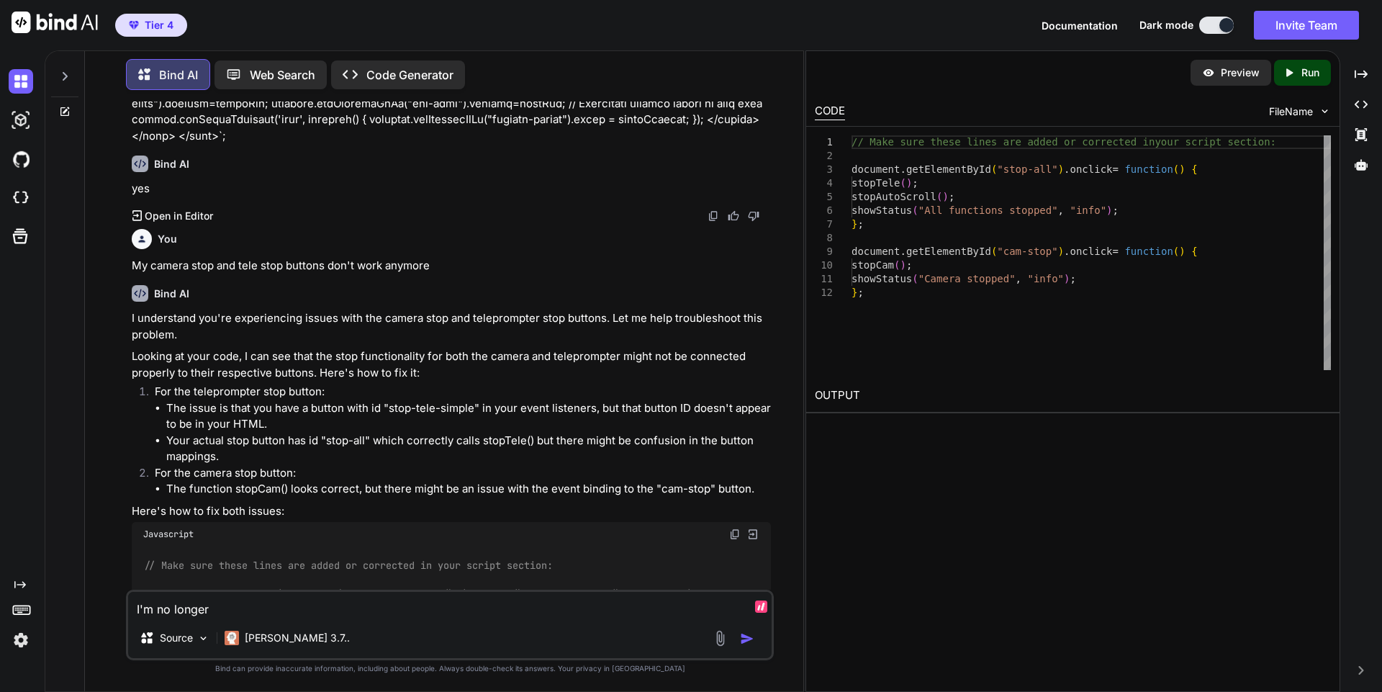
type textarea "x"
type textarea "I'm no longer"
type textarea "x"
type textarea "I'm no longer u"
type textarea "x"
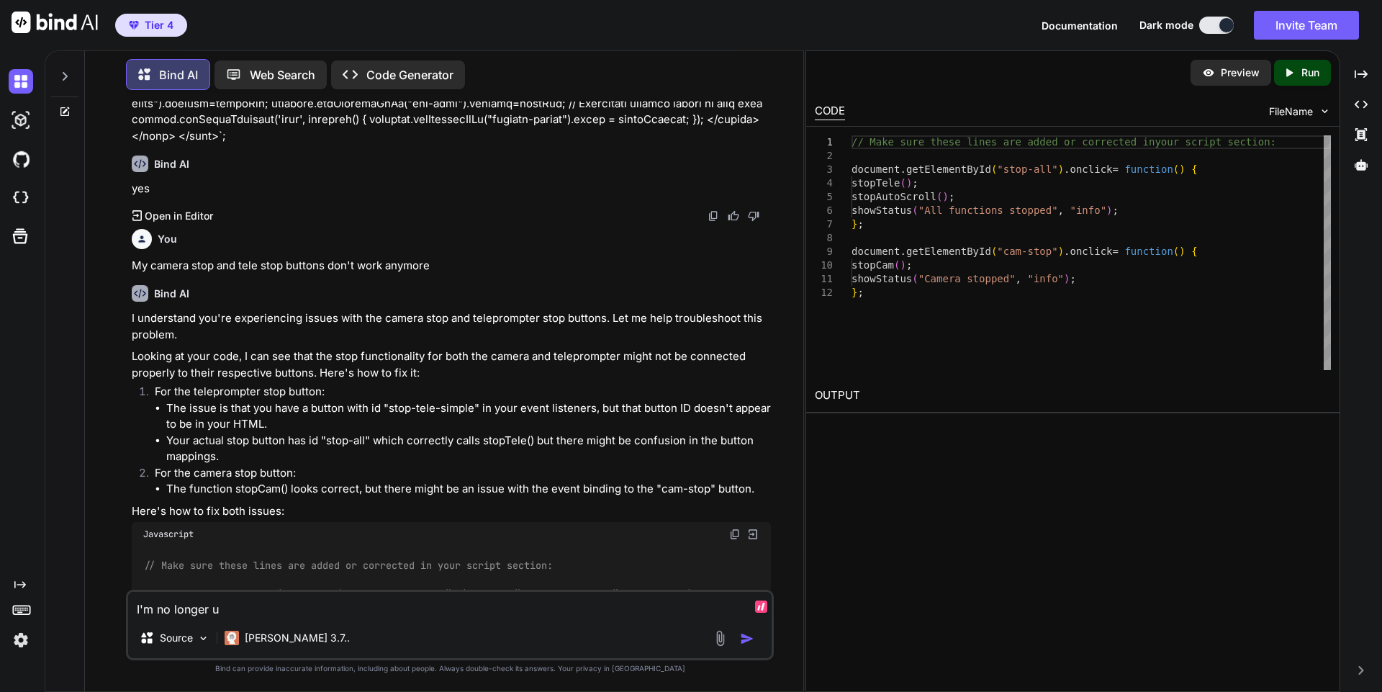
type textarea "I'm no longer us"
type textarea "x"
type textarea "I'm no longer usin"
type textarea "x"
type textarea "I'm no longer using"
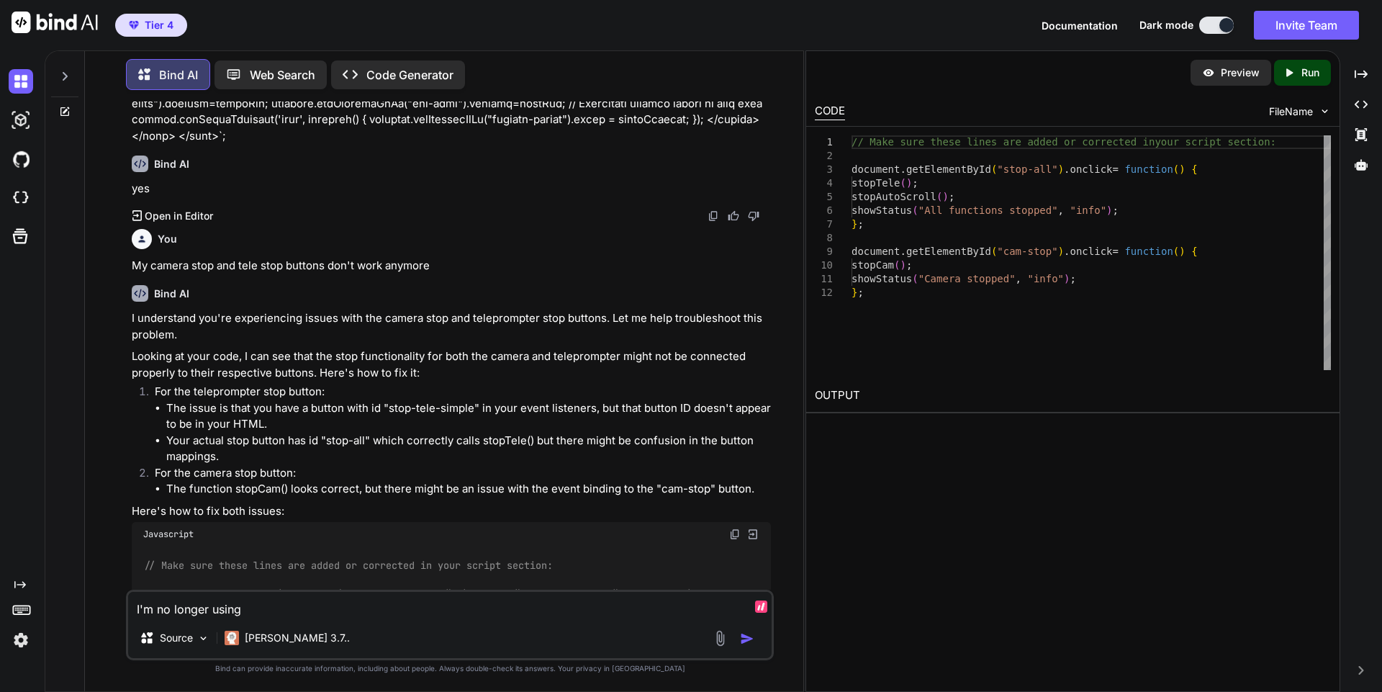
type textarea "x"
type textarea "I'm no longer using"
type textarea "x"
type textarea "I'm no longer using s"
type textarea "x"
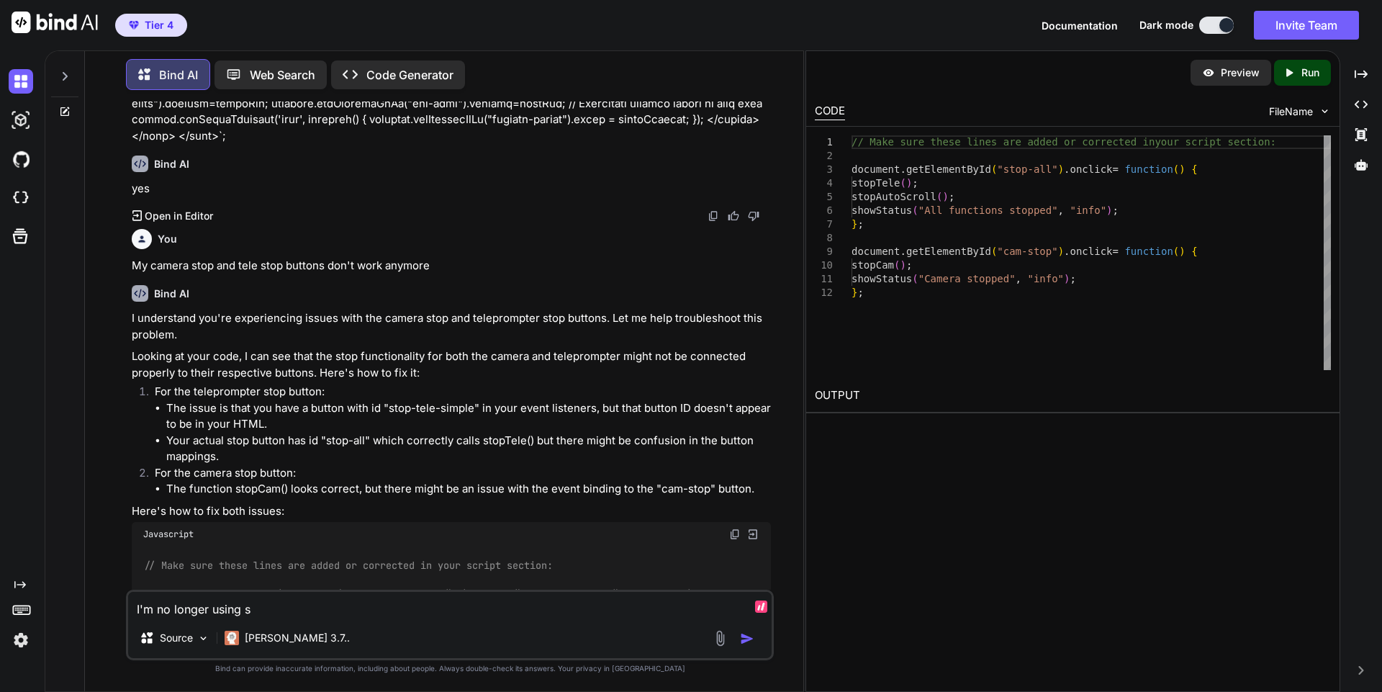
type textarea "I'm no longer using st"
type textarea "x"
type textarea "I'm no longer using sto"
type textarea "x"
type textarea "I'm no longer using stop"
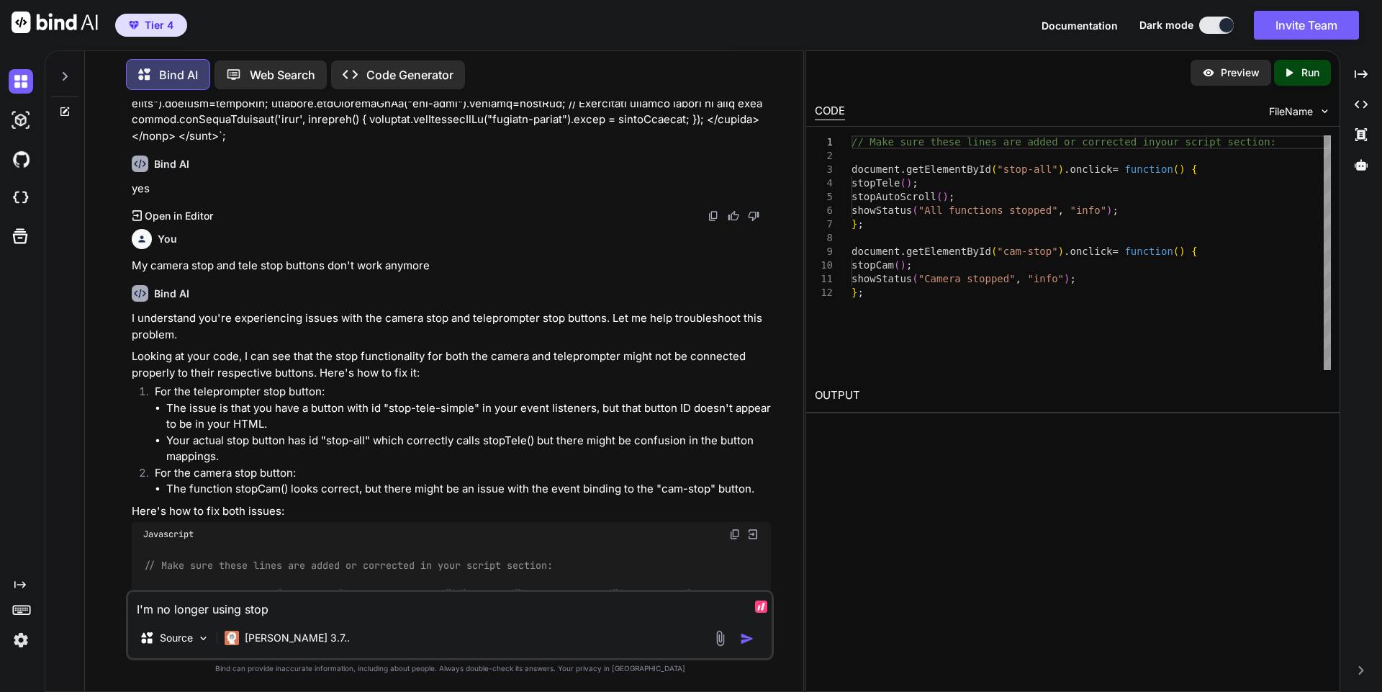
type textarea "x"
type textarea "I'm no longer using stop-"
type textarea "x"
type textarea "I'm no longer using stop-t"
type textarea "x"
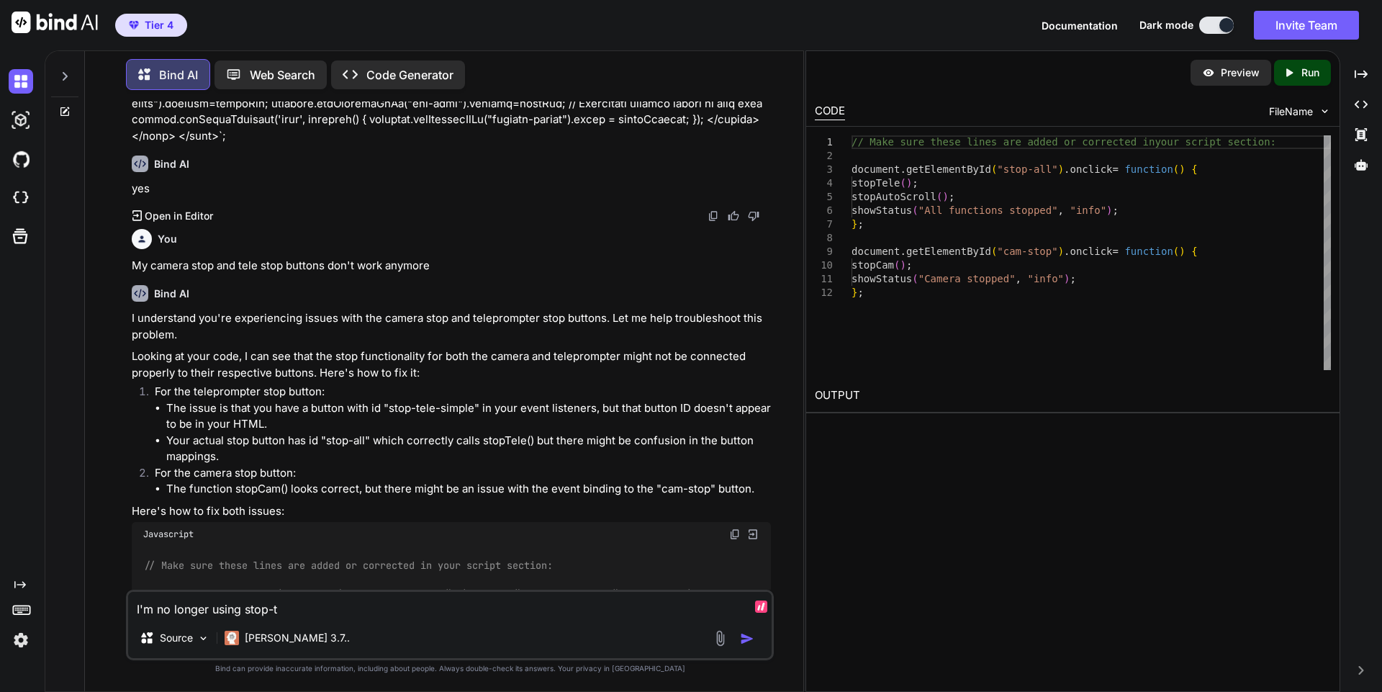
type textarea "I'm no longer using stop-te"
type textarea "x"
type textarea "I'm no longer using stop-tel"
type textarea "x"
type textarea "I'm no longer using stop-tele"
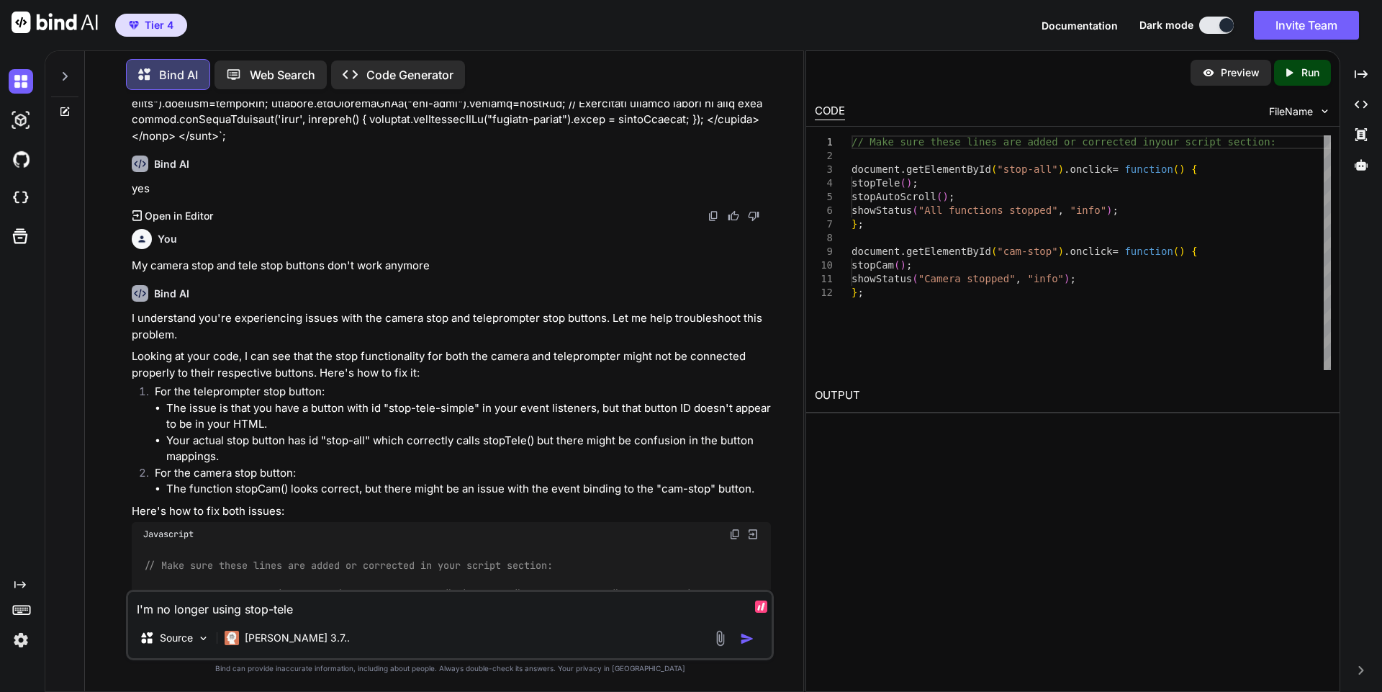
type textarea "x"
type textarea "I'm no longer using stop-tele-"
type textarea "x"
type textarea "I'm no longer using stop-tele-s"
type textarea "x"
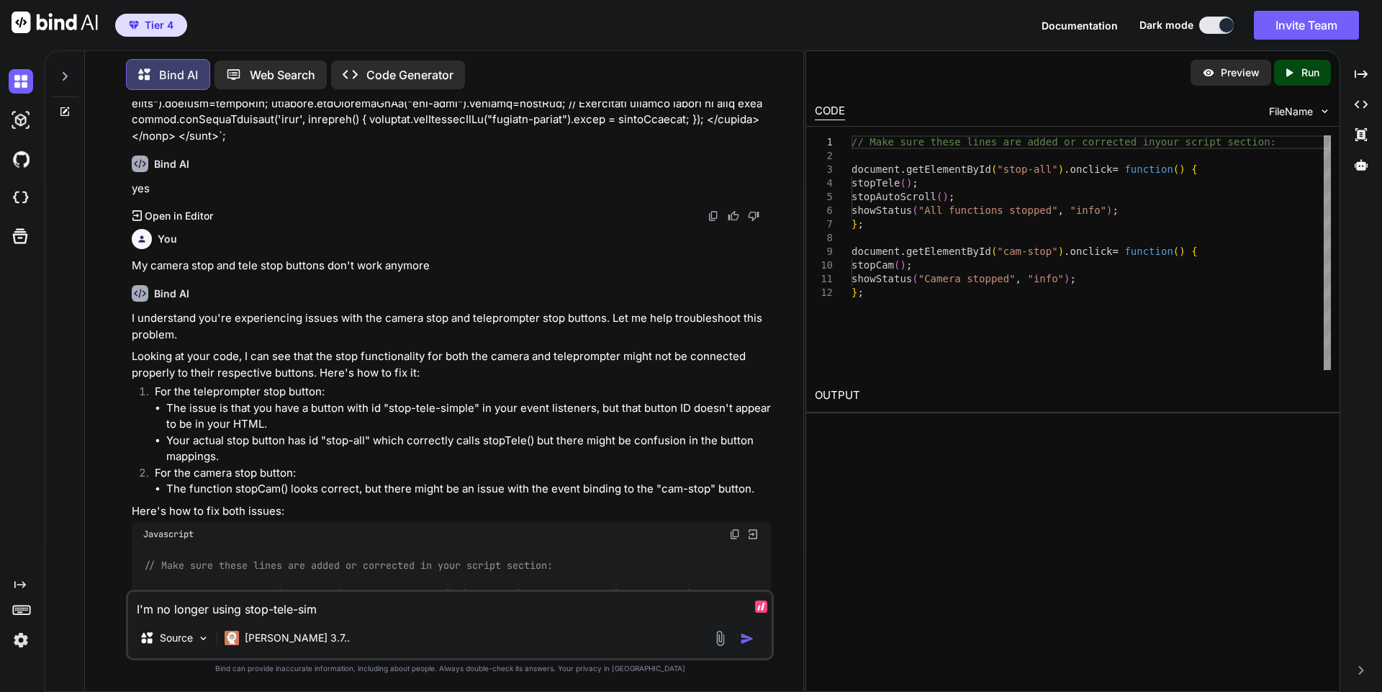
type textarea "I'm no longer using stop-tele-simp"
type textarea "x"
type textarea "I'm no longer using stop-tele-simpl"
type textarea "x"
type textarea "I'm no longer using stop-tele-simple"
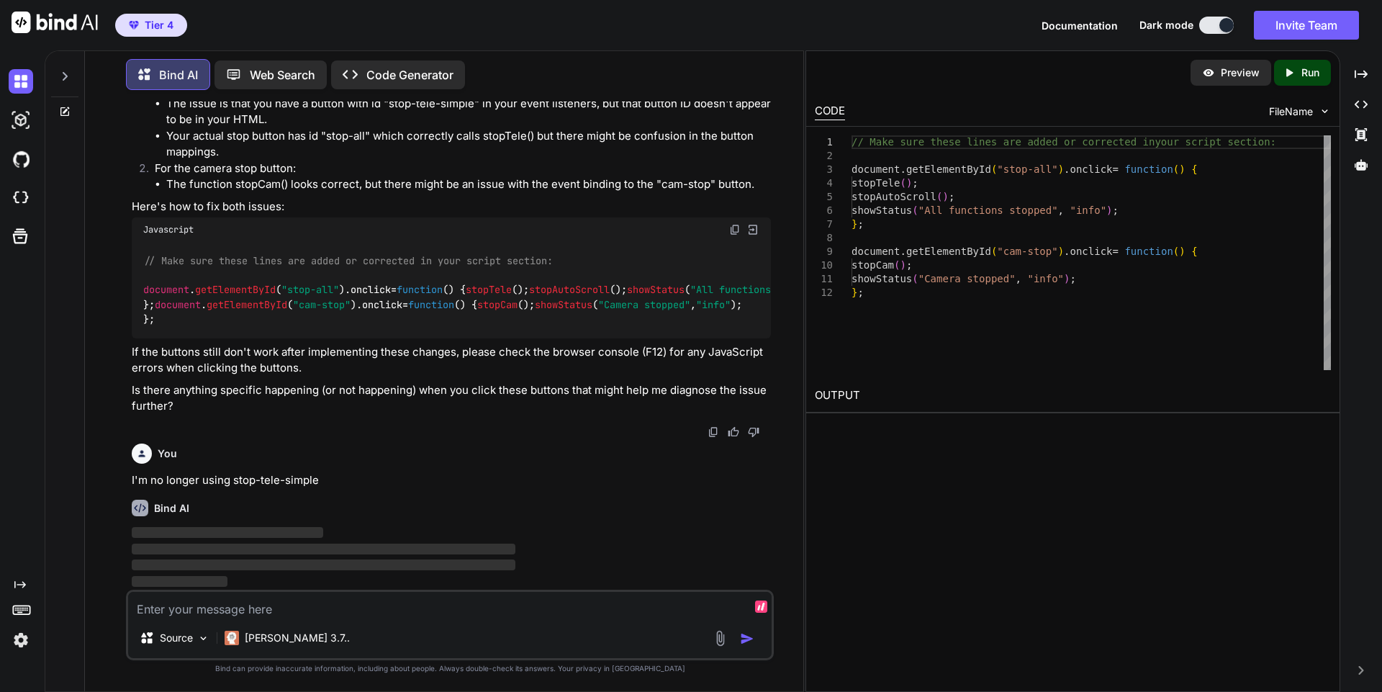
scroll to position [5420, 0]
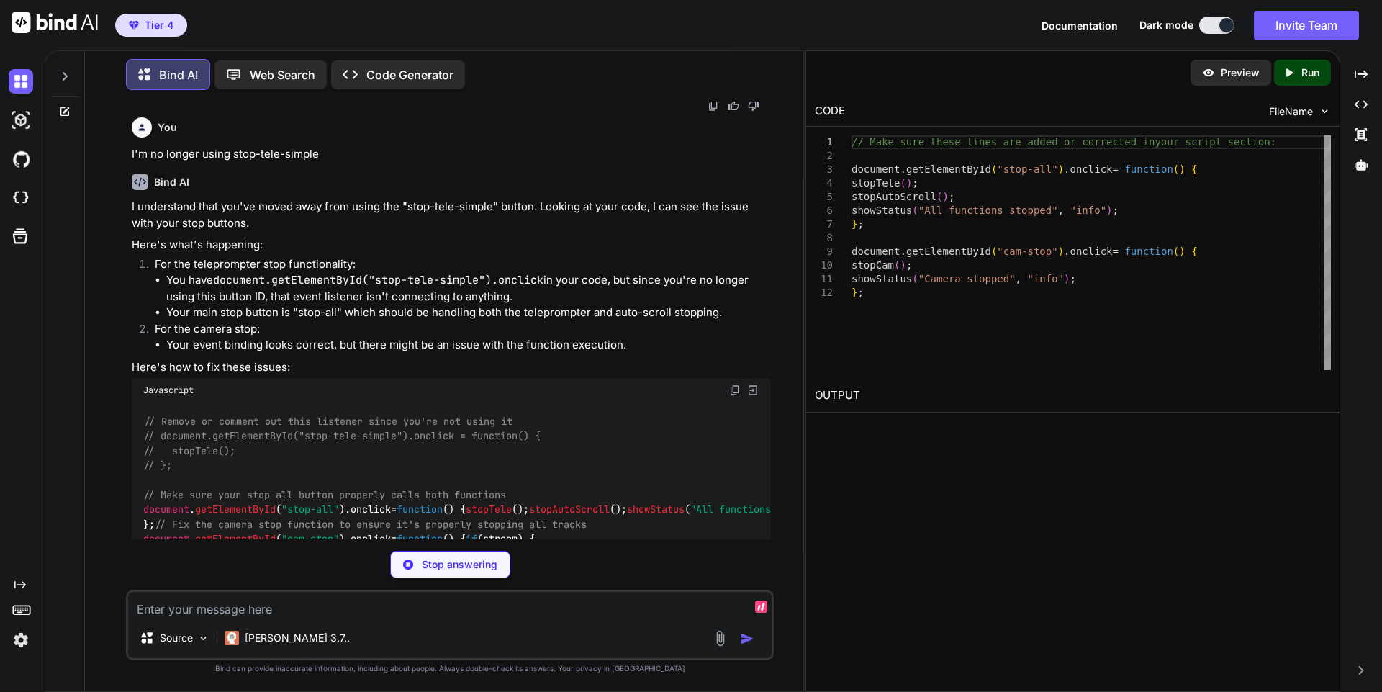
type textarea "x"
type textarea "} else { showStatus("No camera to stop", "info"); } };"
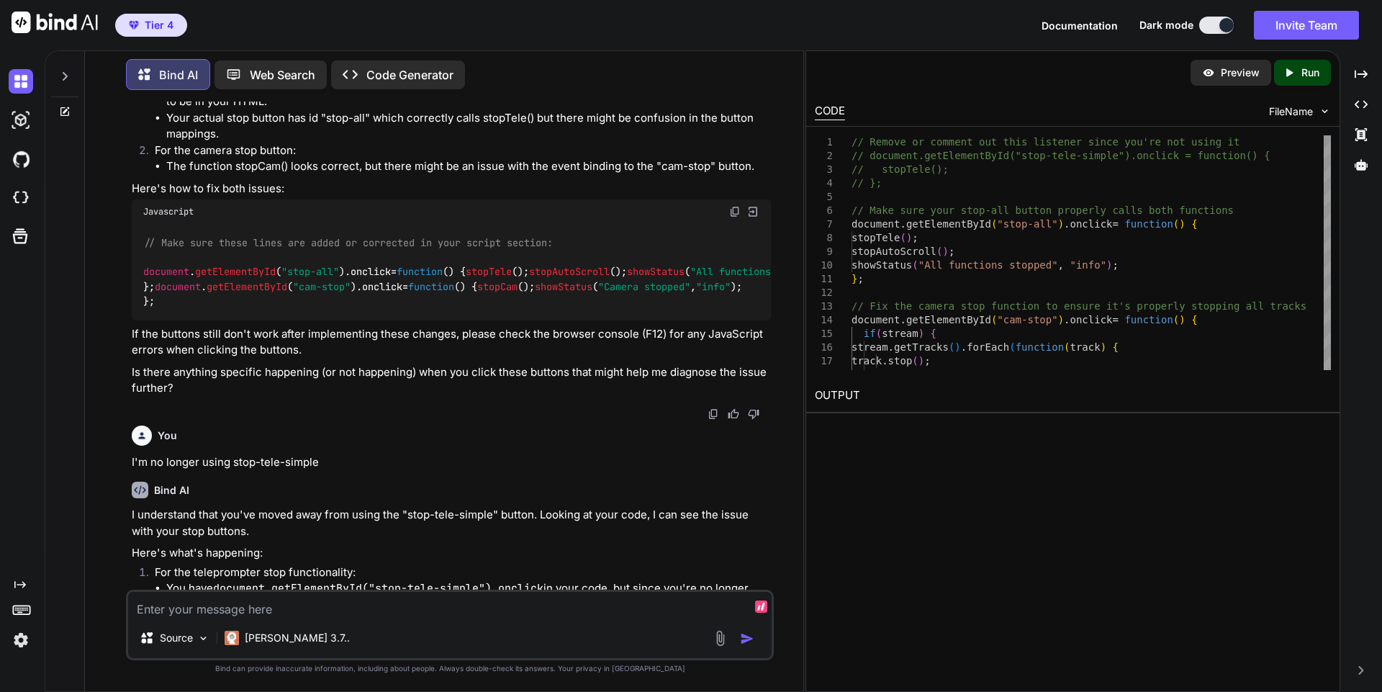
scroll to position [5995, 0]
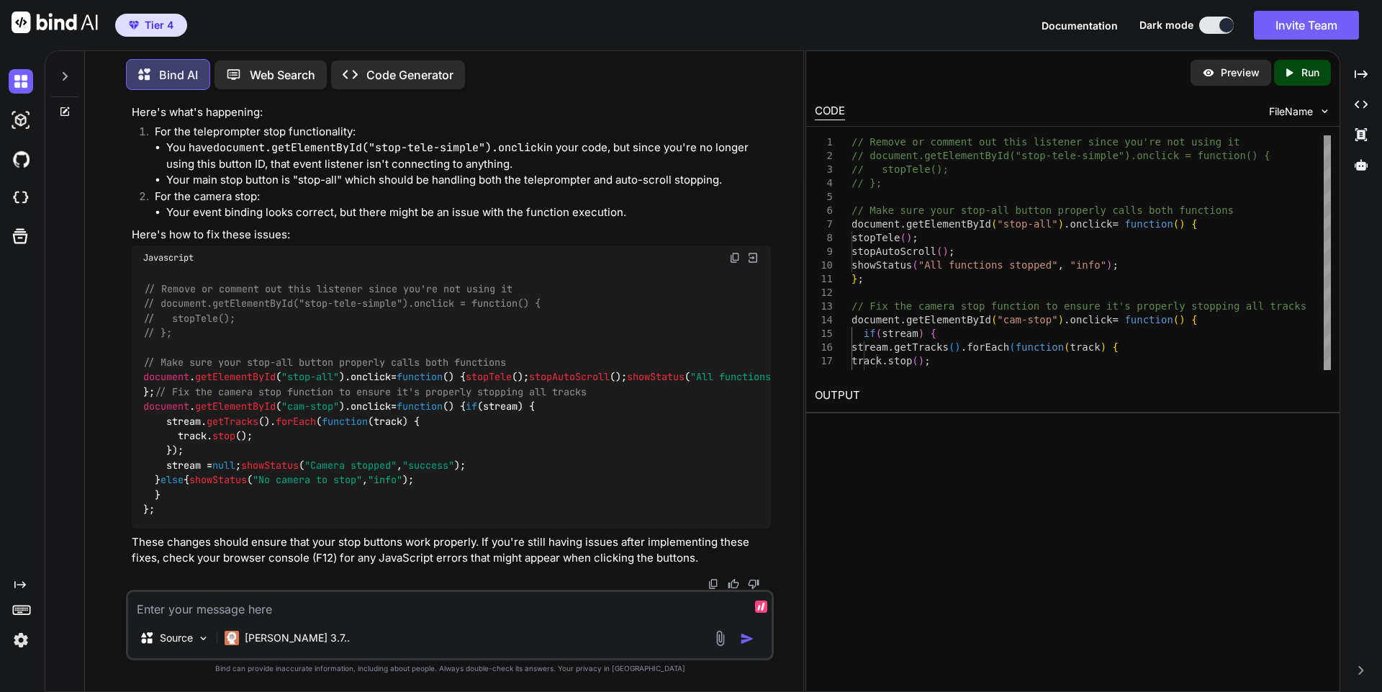
click at [461, 607] on textarea at bounding box center [449, 605] width 643 height 26
type textarea "x"
type textarea "I"
type textarea "x"
type textarea "I"
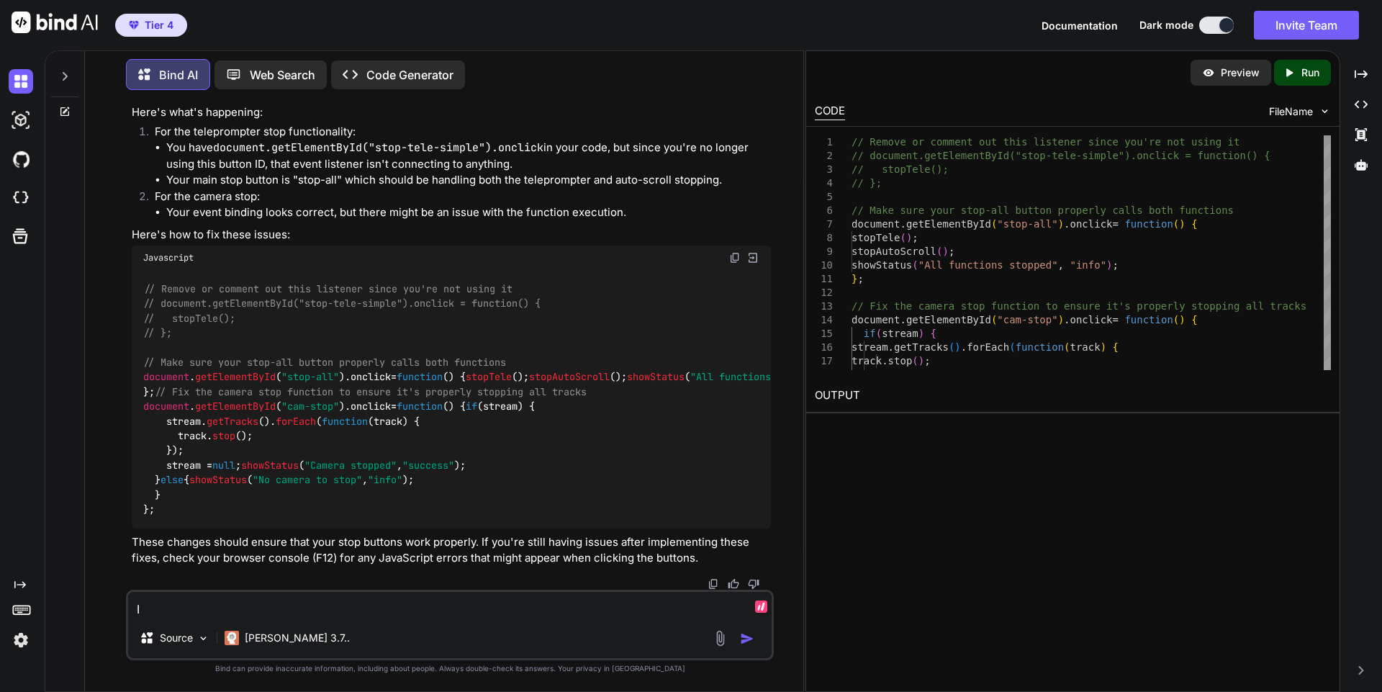
type textarea "x"
type textarea "I s"
type textarea "x"
type textarea "I"
type textarea "x"
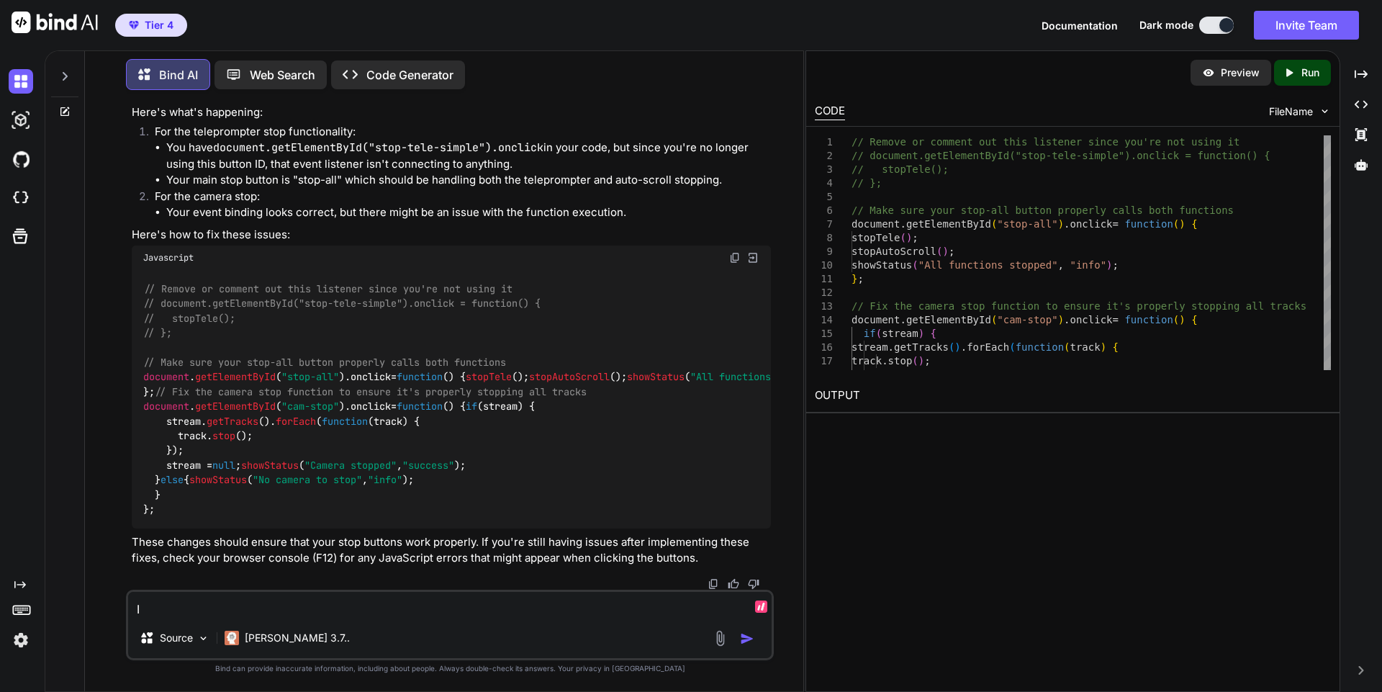
type textarea "I"
type textarea "x"
type textarea "Is"
type textarea "x"
type textarea "Is t"
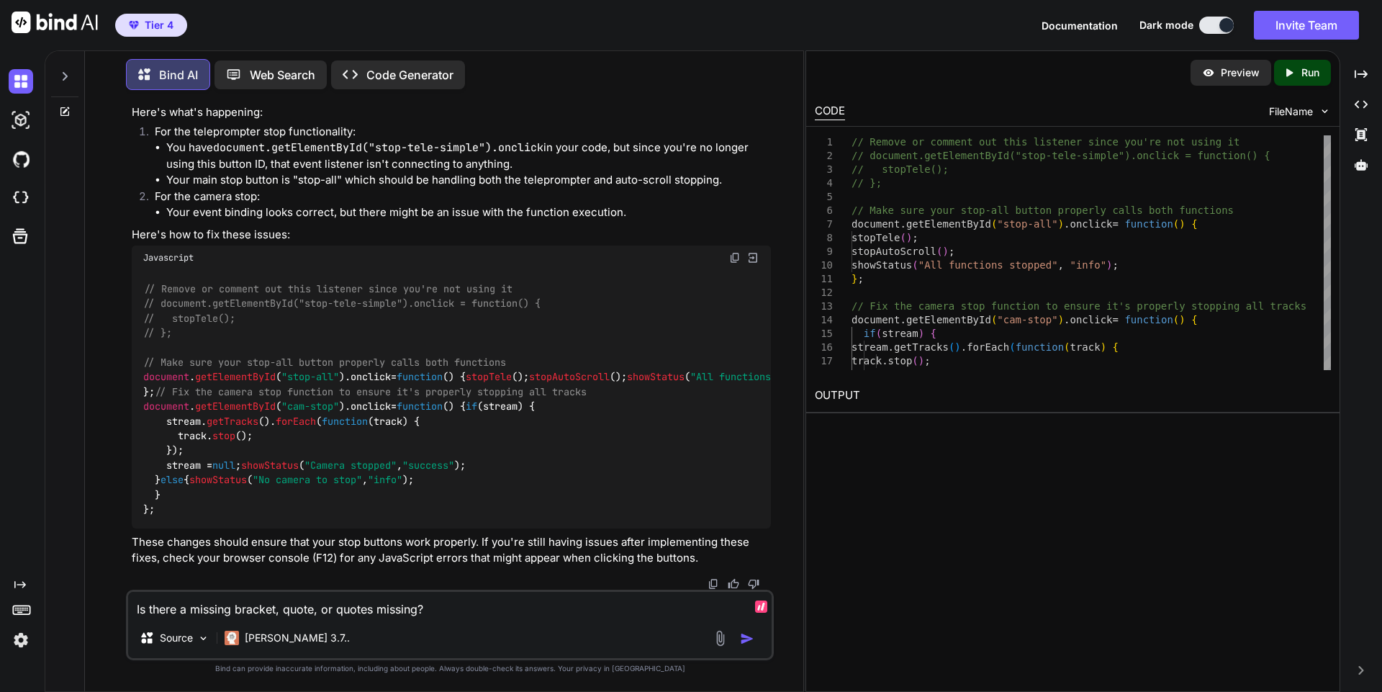
paste textarea "[URL][DOMAIN_NAME]"
click at [418, 614] on textarea "Is there a missing bracket, quote, or quotes missing? [URL][DOMAIN_NAME] h" at bounding box center [449, 605] width 643 height 26
paste textarea "export default { async fetch(request, env, ctx) { const url = new URL(request.u…"
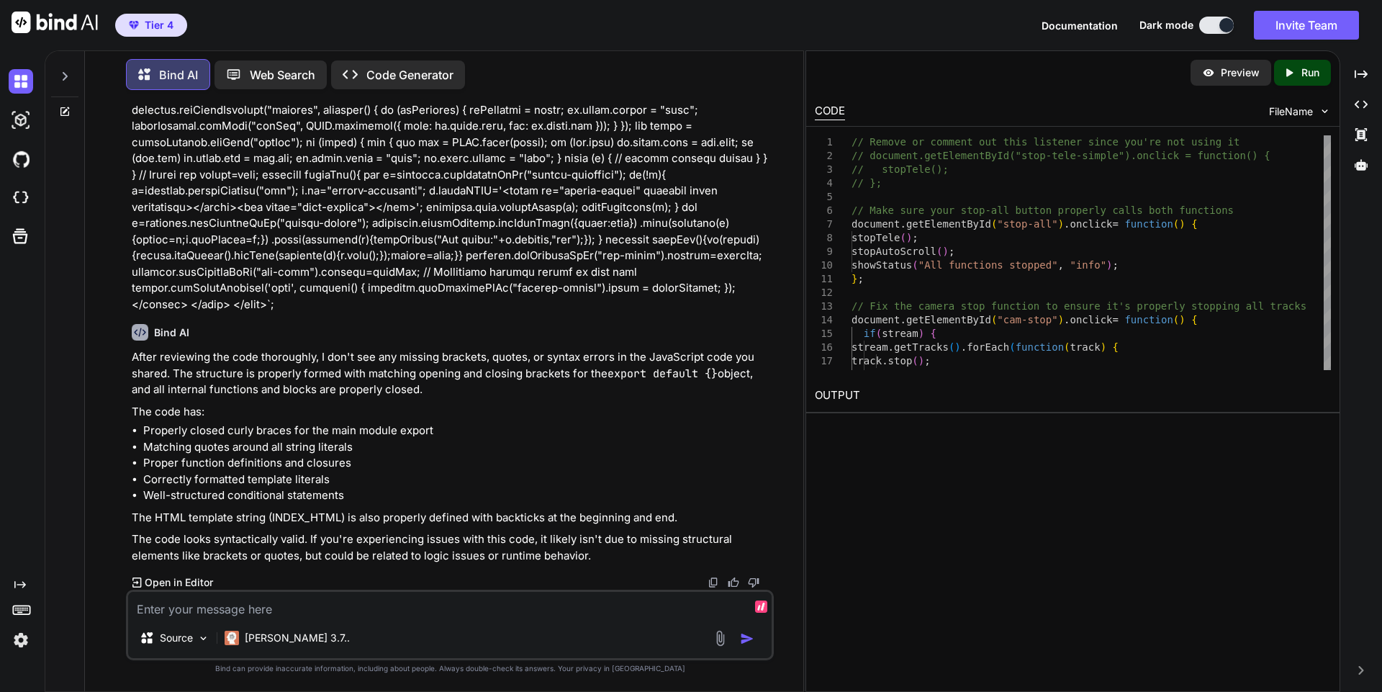
scroll to position [11327, 0]
click at [574, 618] on div "Source Claude 3.7.." at bounding box center [450, 624] width 648 height 71
click at [425, 607] on textarea at bounding box center [449, 605] width 643 height 26
paste textarea "cam-stop"
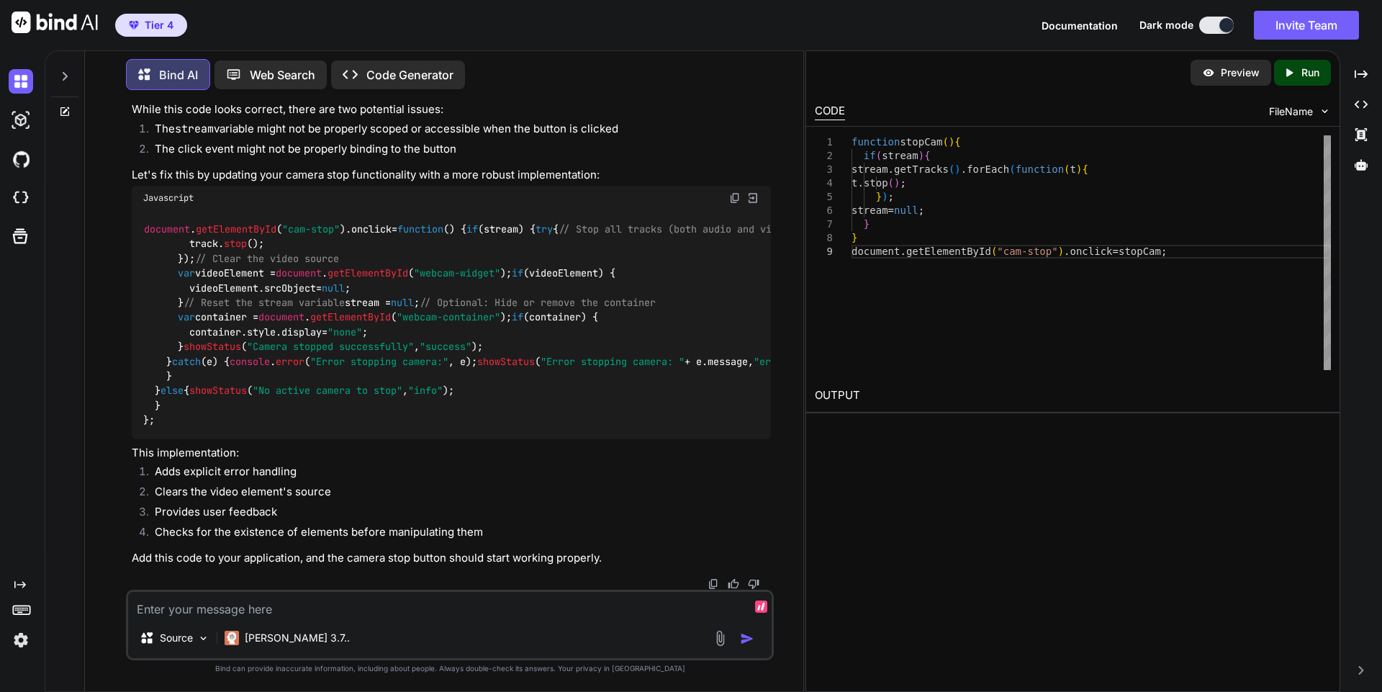
scroll to position [12186, 0]
click at [735, 186] on div "Javascript" at bounding box center [451, 198] width 639 height 24
click at [734, 192] on img at bounding box center [735, 198] width 12 height 12
click at [623, 613] on textarea at bounding box center [449, 605] width 643 height 26
paste textarea "<button class="primary" id="start-with-delay">Tele Start</button> <button class…"
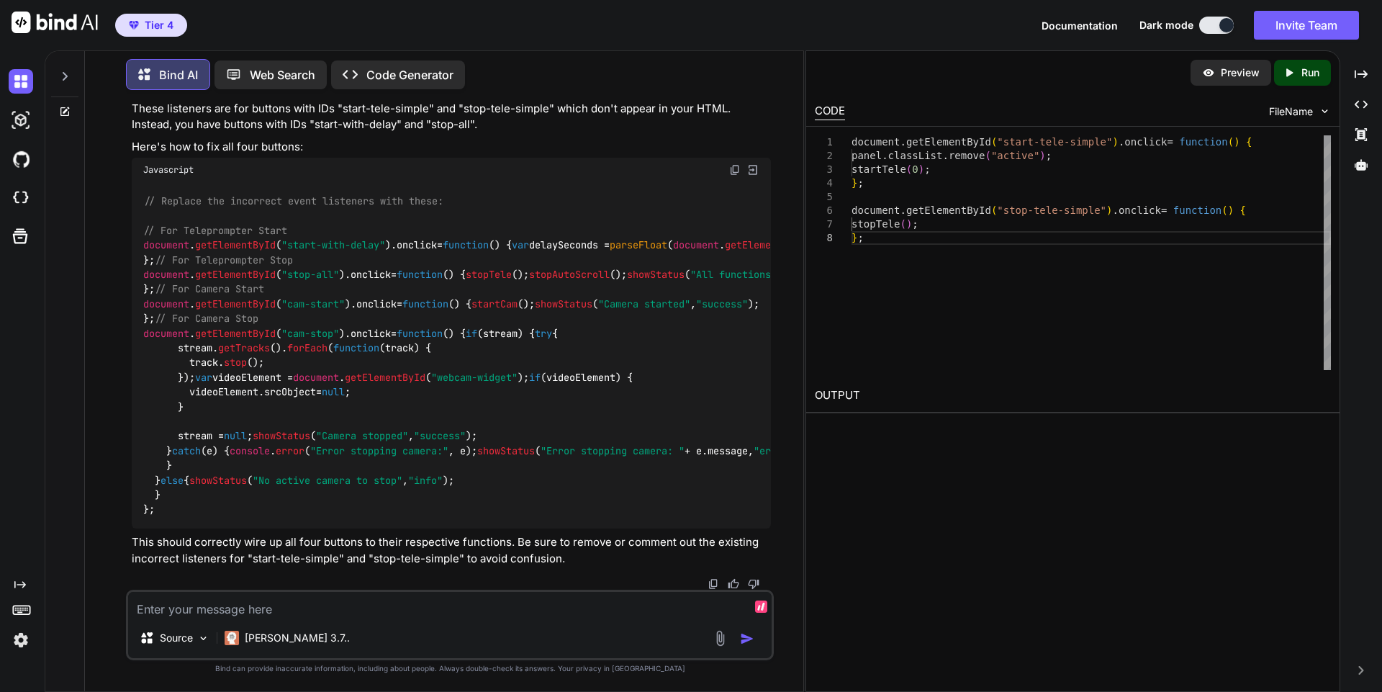
scroll to position [13620, 0]
click at [259, 498] on div "// Replace the incorrect event listeners with these: // For Teleprompter Start …" at bounding box center [451, 355] width 639 height 346
click at [252, 603] on textarea at bounding box center [449, 605] width 643 height 26
paste textarea "export default { async fetch(request, env, ctx) { const url = new URL(request.u…"
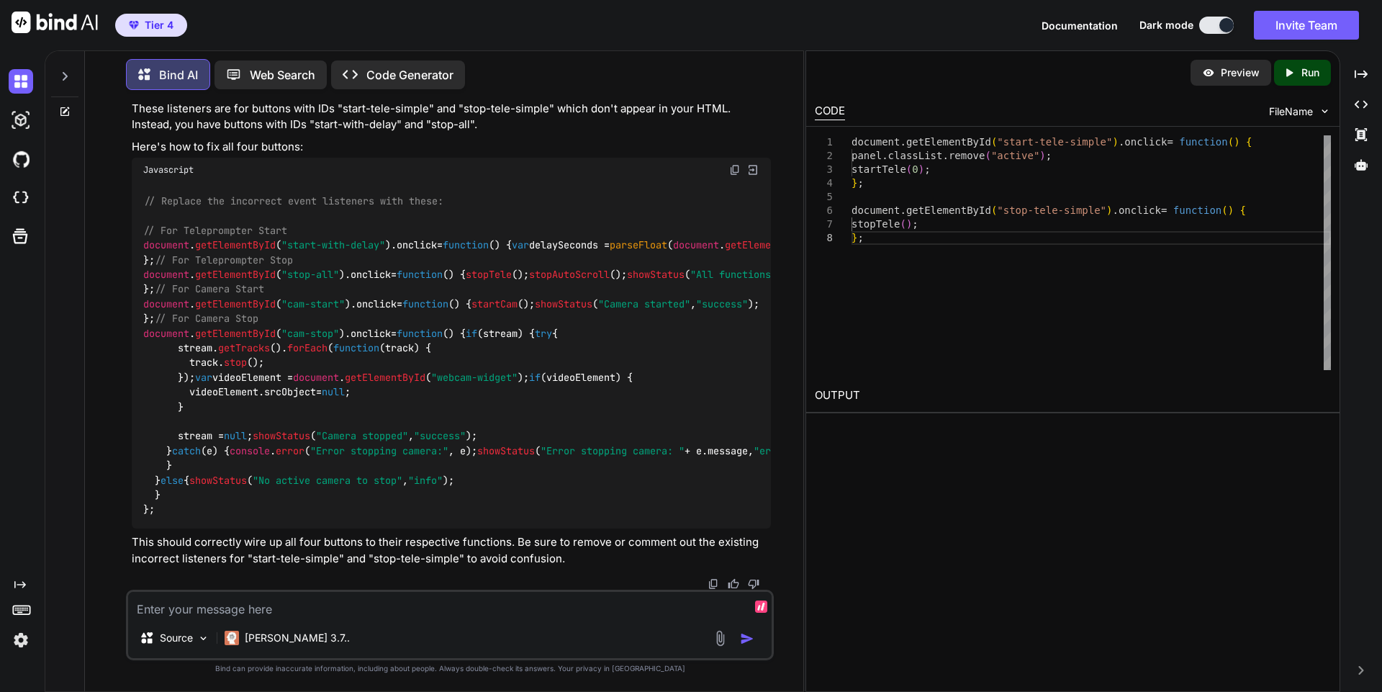
scroll to position [0, 0]
click at [224, 604] on textarea "The tele-" at bounding box center [449, 605] width 643 height 26
click at [629, 603] on textarea "The tele-" at bounding box center [449, 605] width 643 height 26
paste textarea "Now the cam-start button isn't working: export default { async fetch(request, e…"
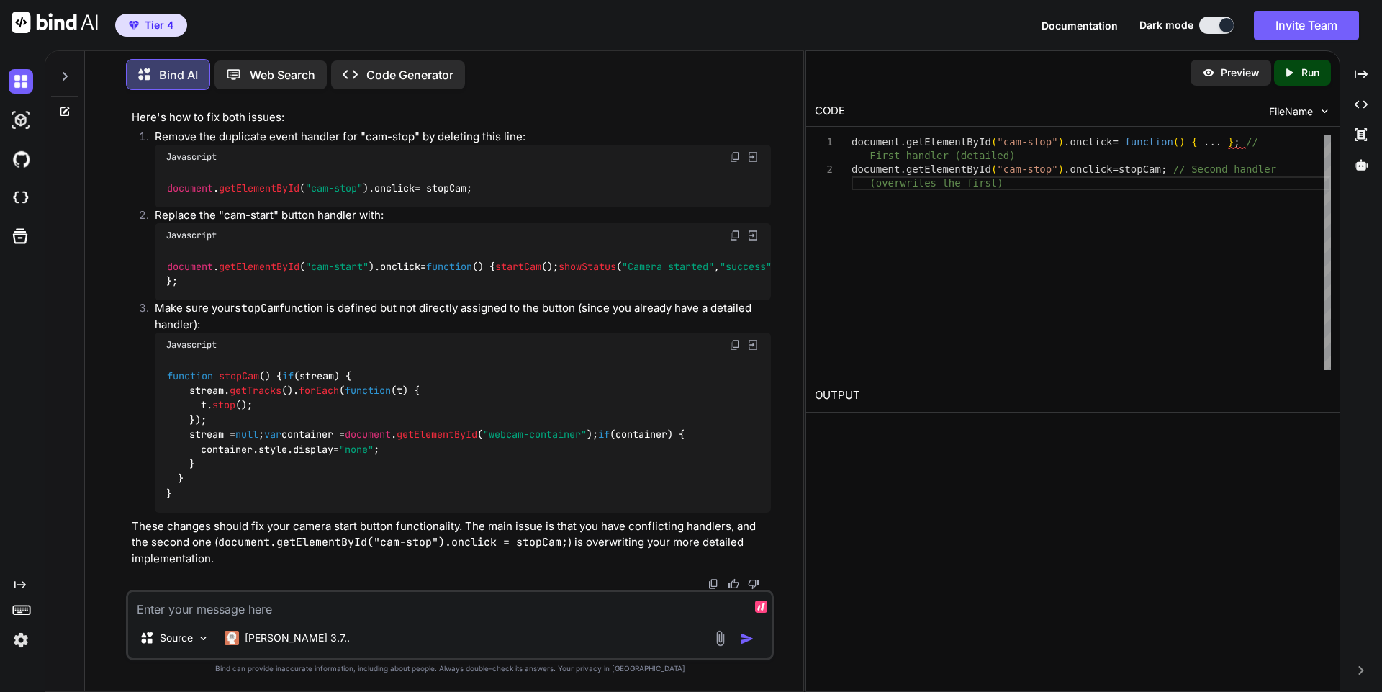
scroll to position [19228, 0]
drag, startPoint x: 494, startPoint y: 417, endPoint x: 171, endPoint y: 412, distance: 322.5
click at [171, 207] on div "document . getElementById ( "cam-stop" ). onclick = stopCam;" at bounding box center [463, 187] width 616 height 37
copy code "document . getElementById ( "cam-stop" ). onclick = stopCam;"
click at [743, 248] on div "Javascript" at bounding box center [463, 235] width 616 height 24
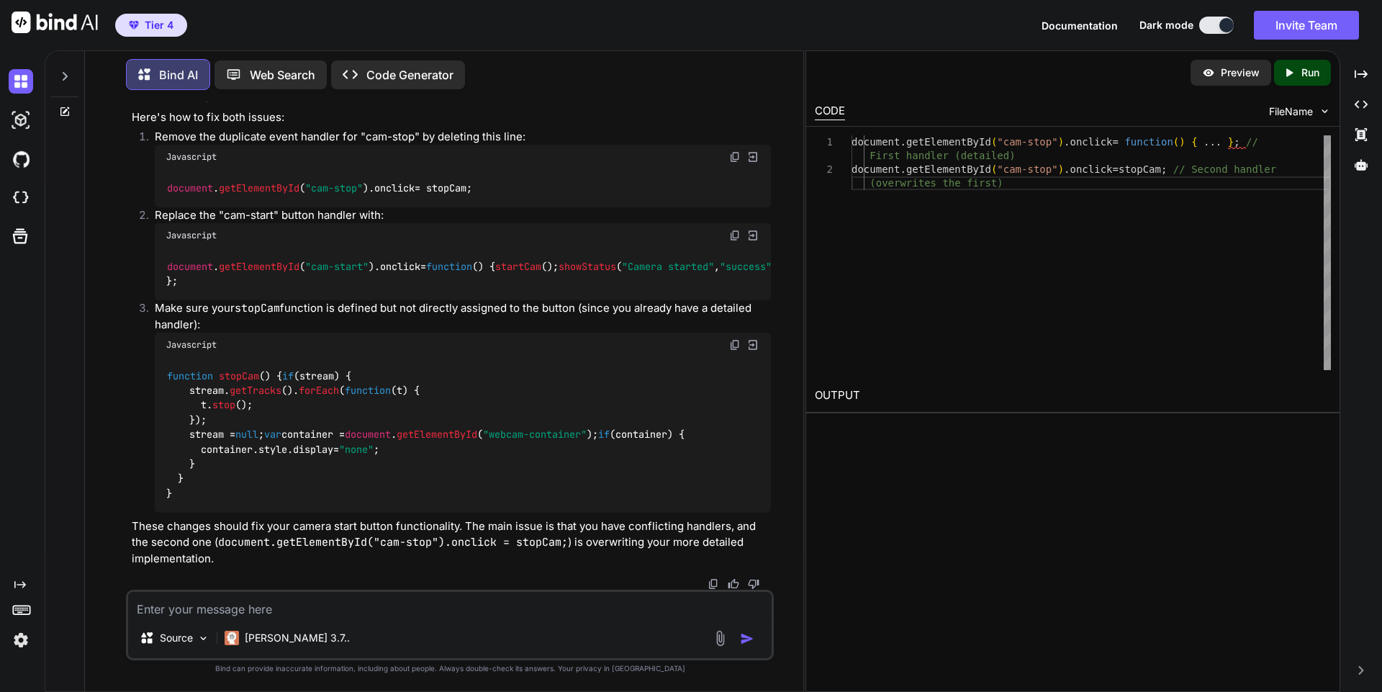
click at [733, 241] on img at bounding box center [735, 236] width 12 height 12
click at [735, 339] on img at bounding box center [735, 345] width 12 height 12
click at [263, 607] on textarea at bounding box center [449, 605] width 643 height 26
paste textarea "export default { async fetch(request, env, ctx) { const url = new URL(request.u…"
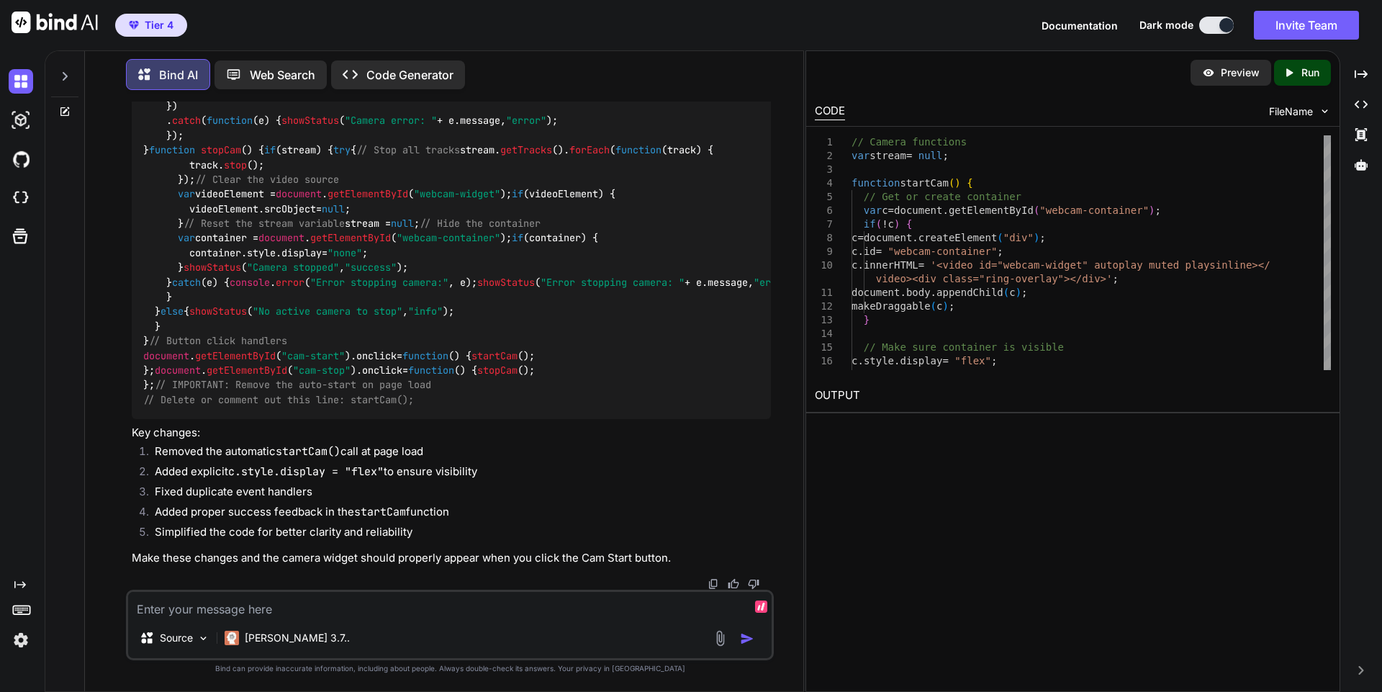
scroll to position [25129, 0]
